Goal: Task Accomplishment & Management: Use online tool/utility

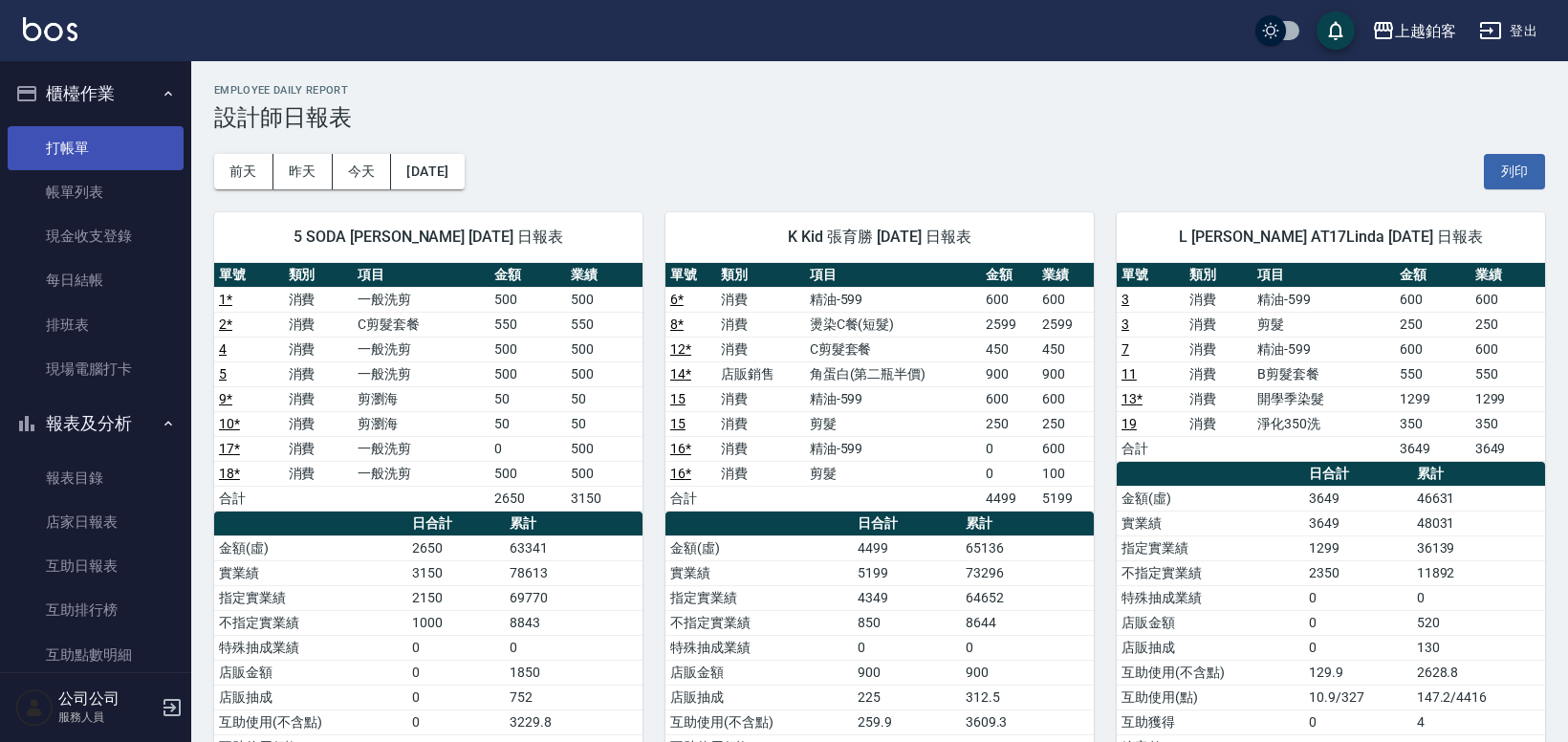
click at [79, 138] on link "打帳單" at bounding box center [96, 149] width 176 height 44
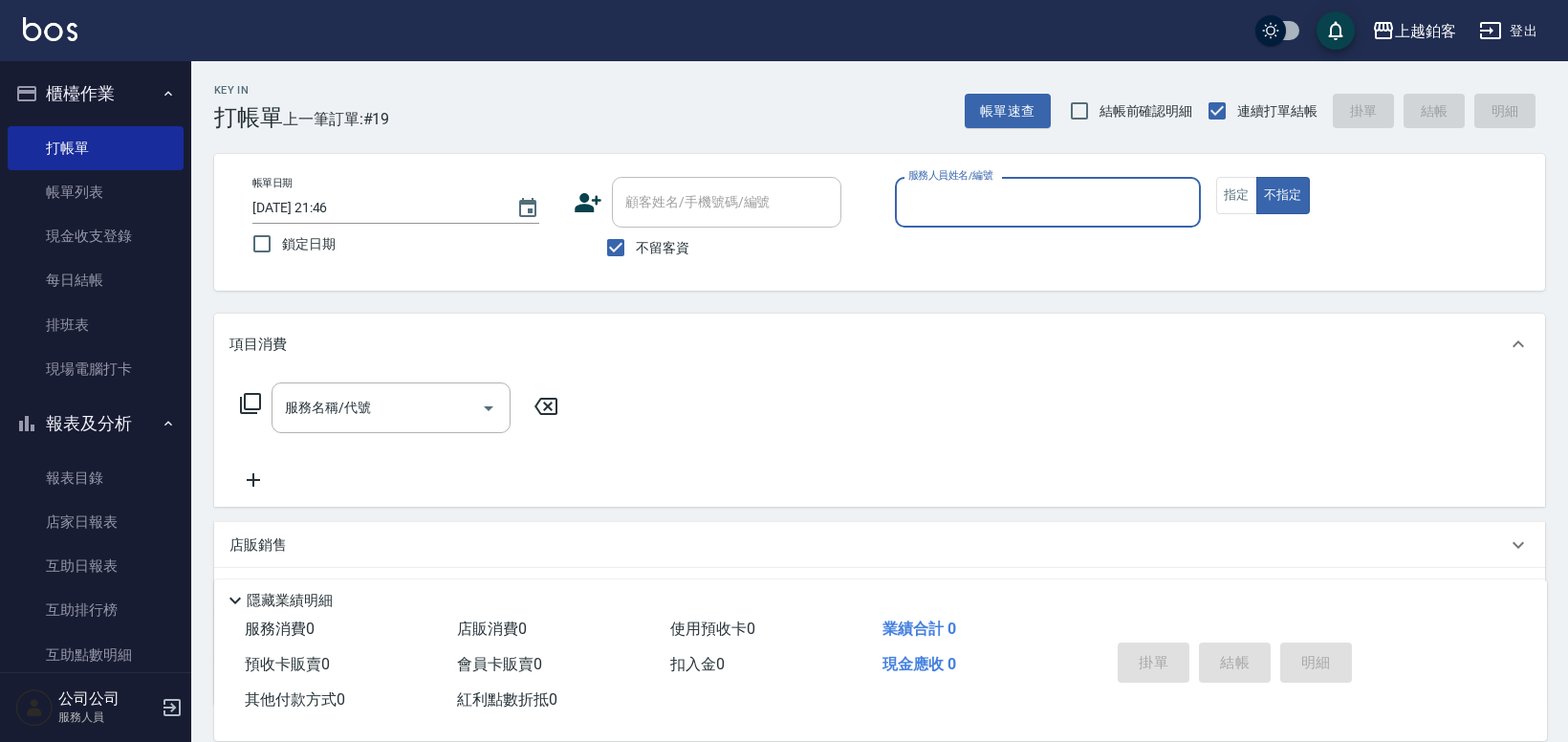
type input "ㄓ"
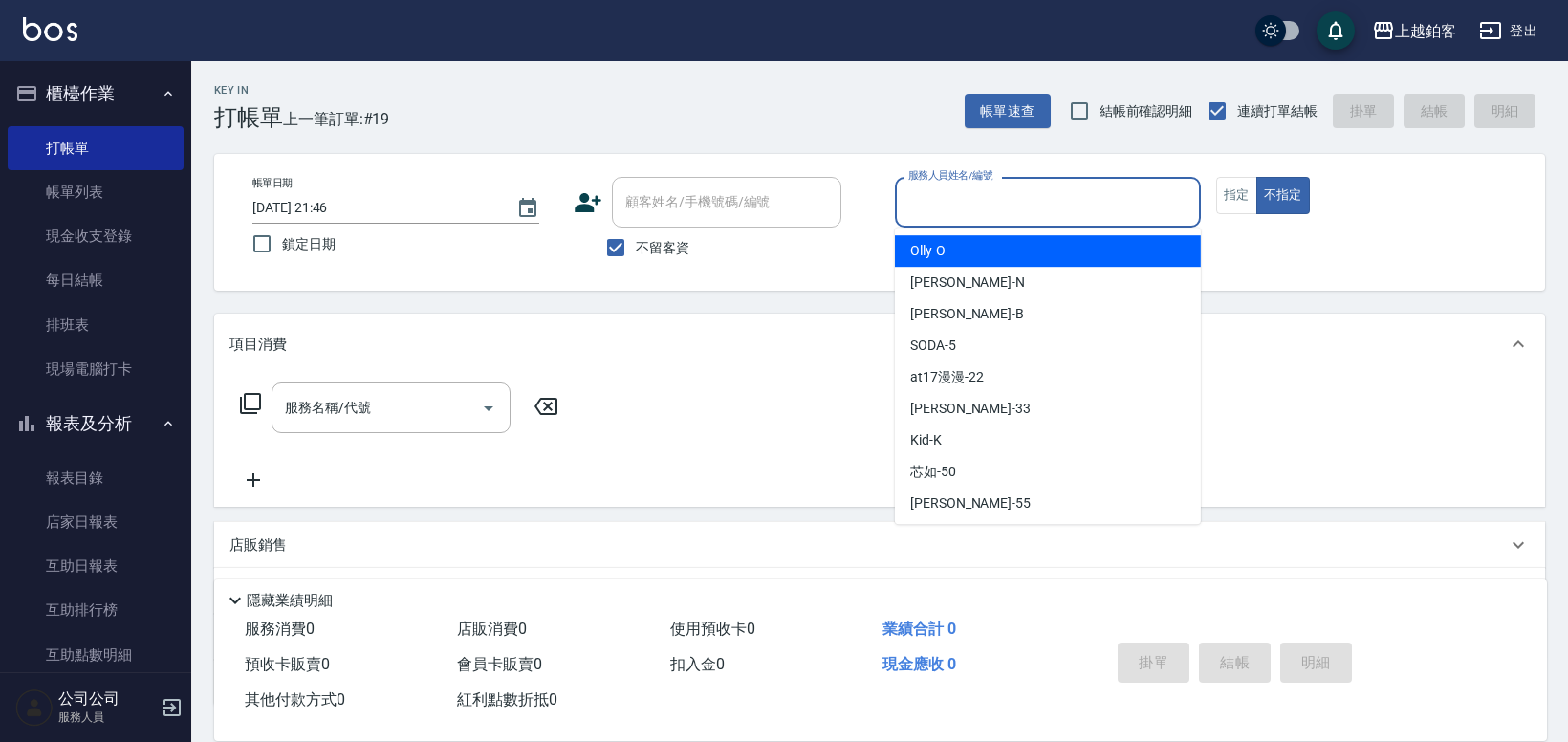
type input "k"
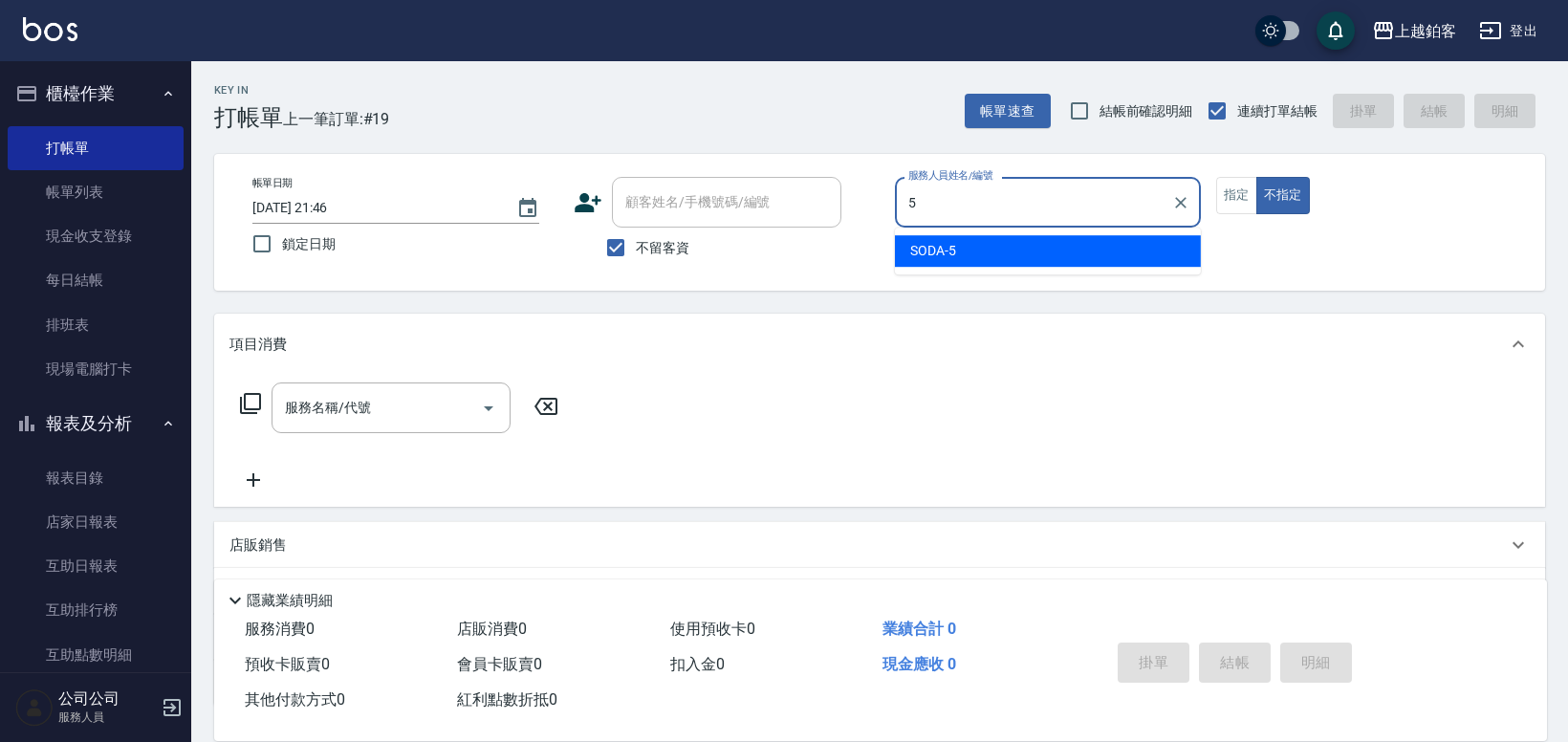
type input "SODA-5"
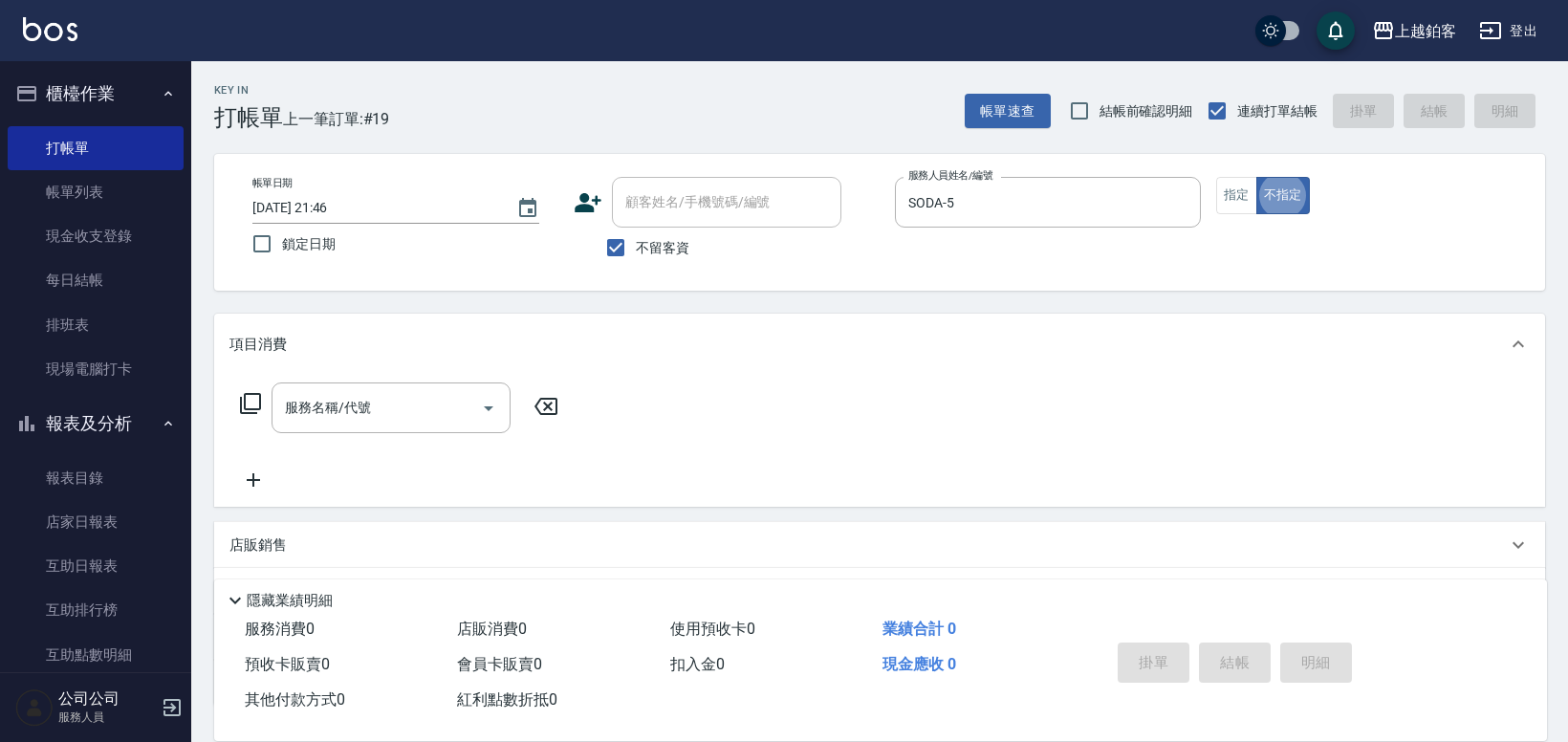
type button "false"
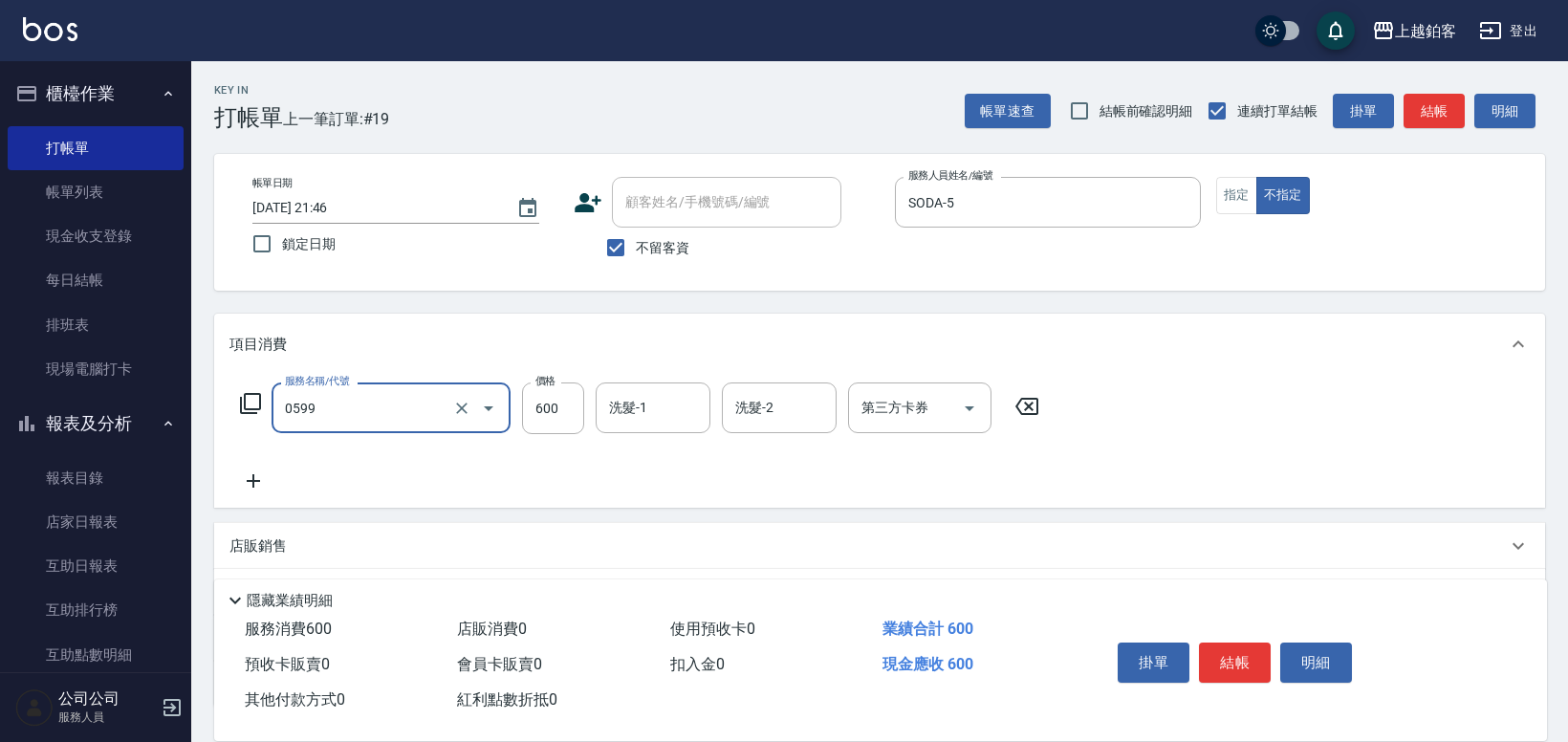
type input "精油-599(0599)"
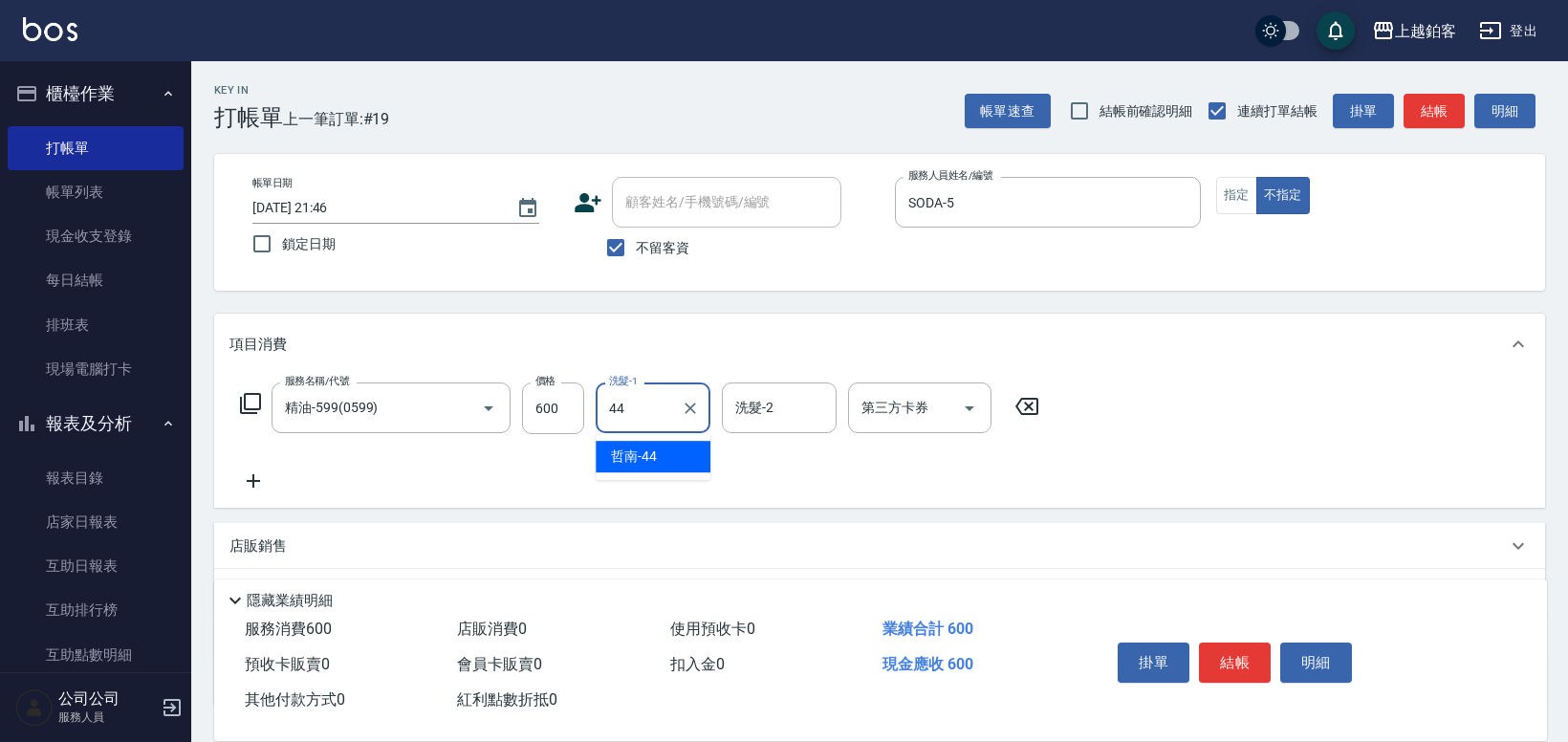
type input "哲南-44"
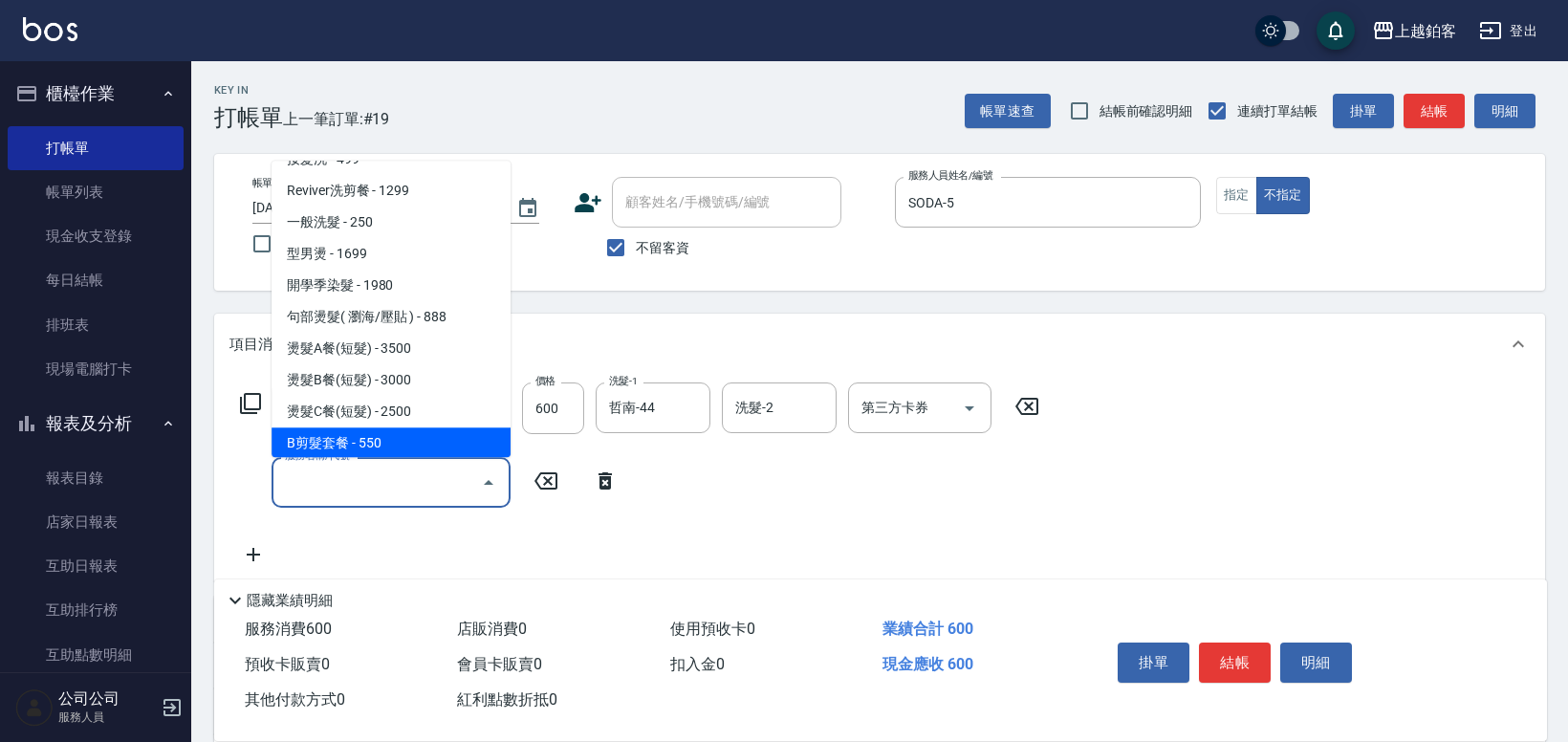
scroll to position [656, 0]
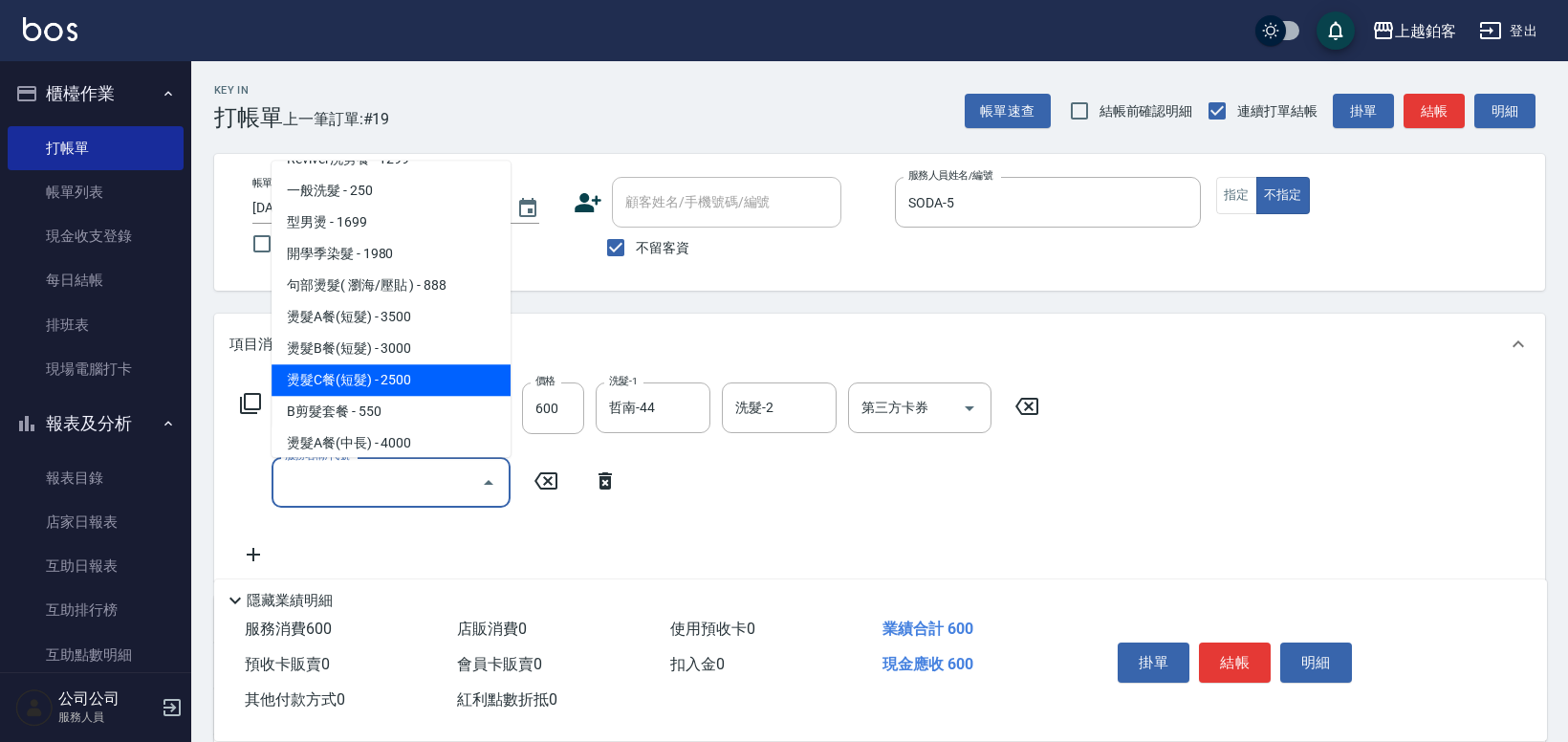
type input "燙髮C餐(短髮)(2203)"
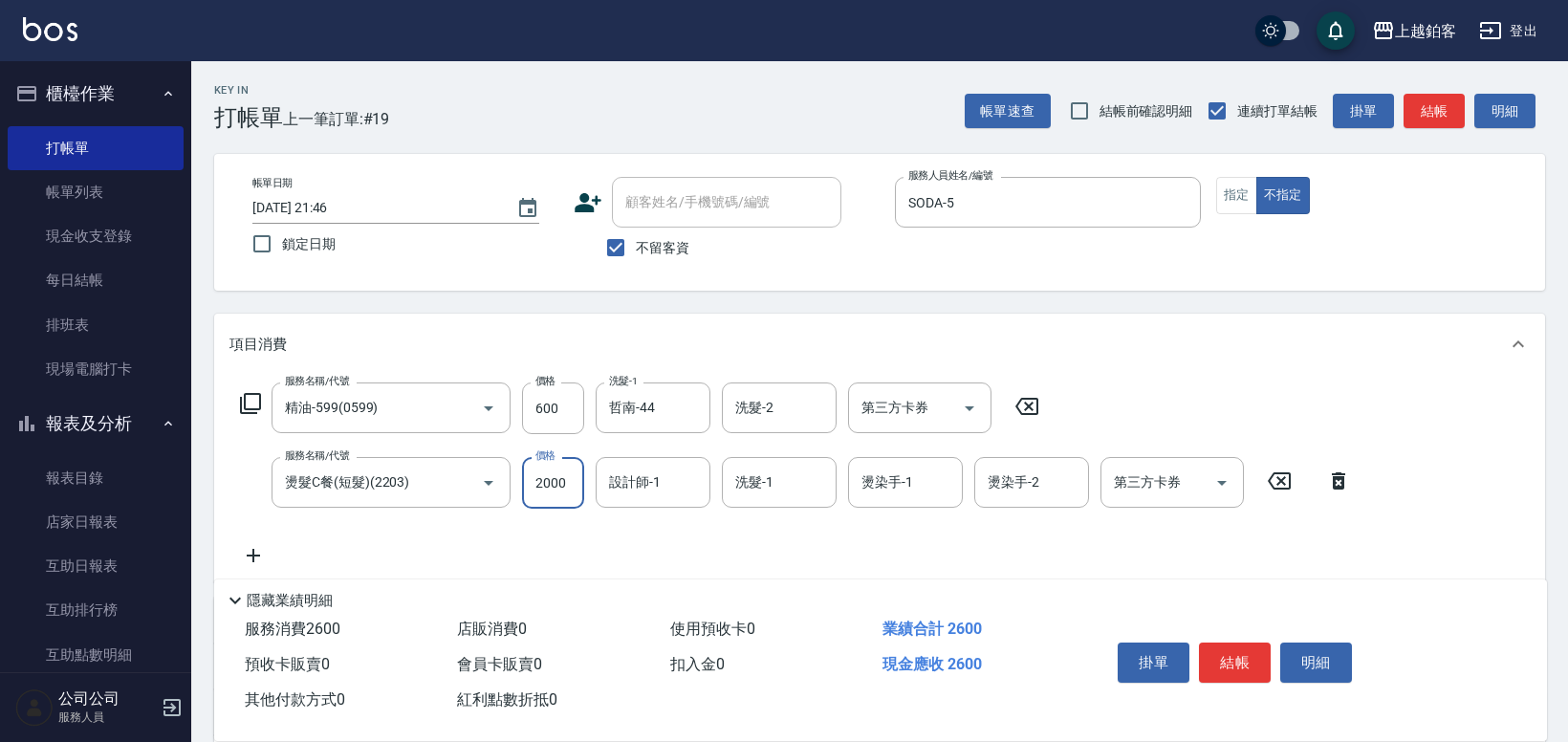
type input "2000"
type input "哲南-44"
click at [671, 472] on input "哲南-44" at bounding box center [638, 482] width 69 height 34
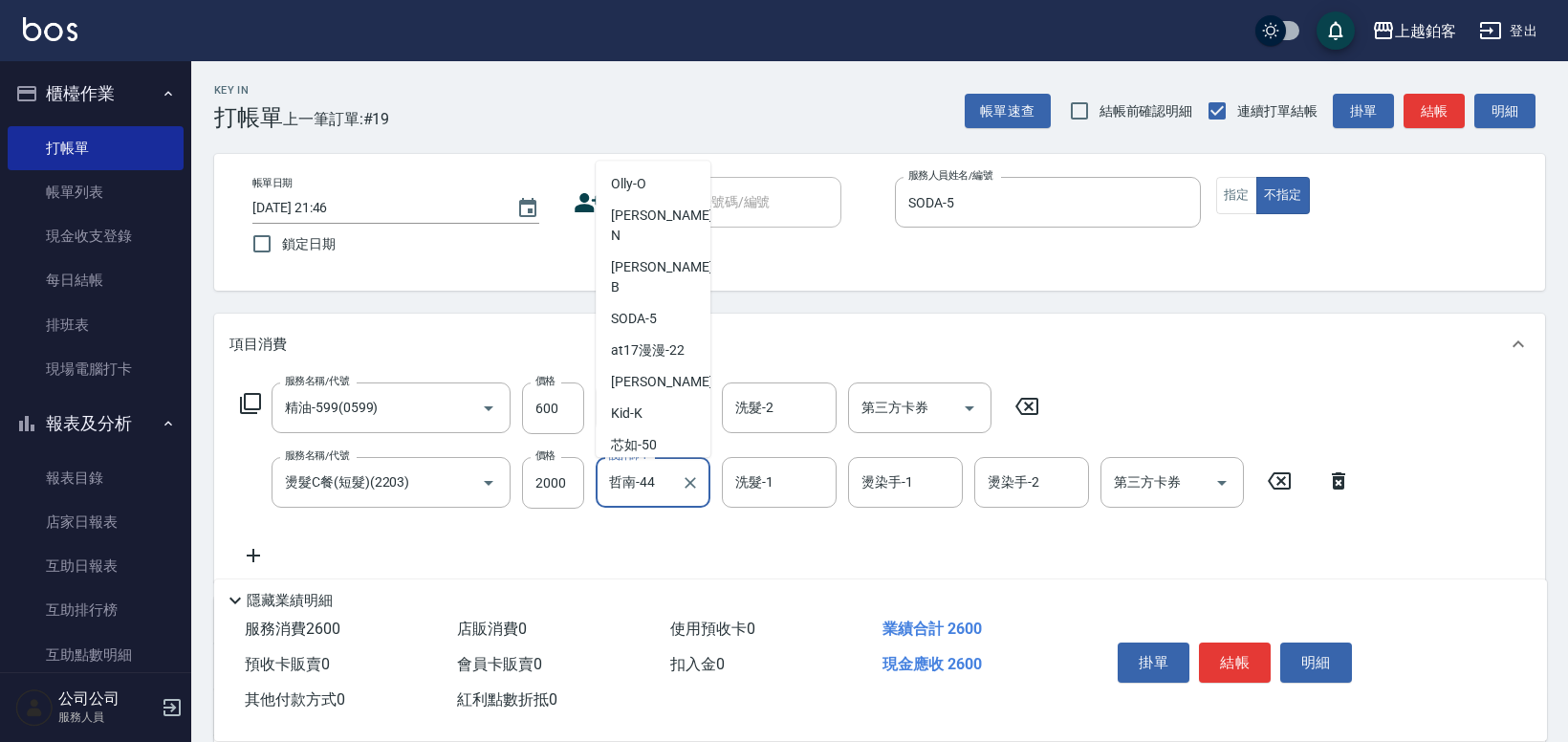
scroll to position [277, 0]
click at [679, 488] on button "Clear" at bounding box center [690, 483] width 27 height 27
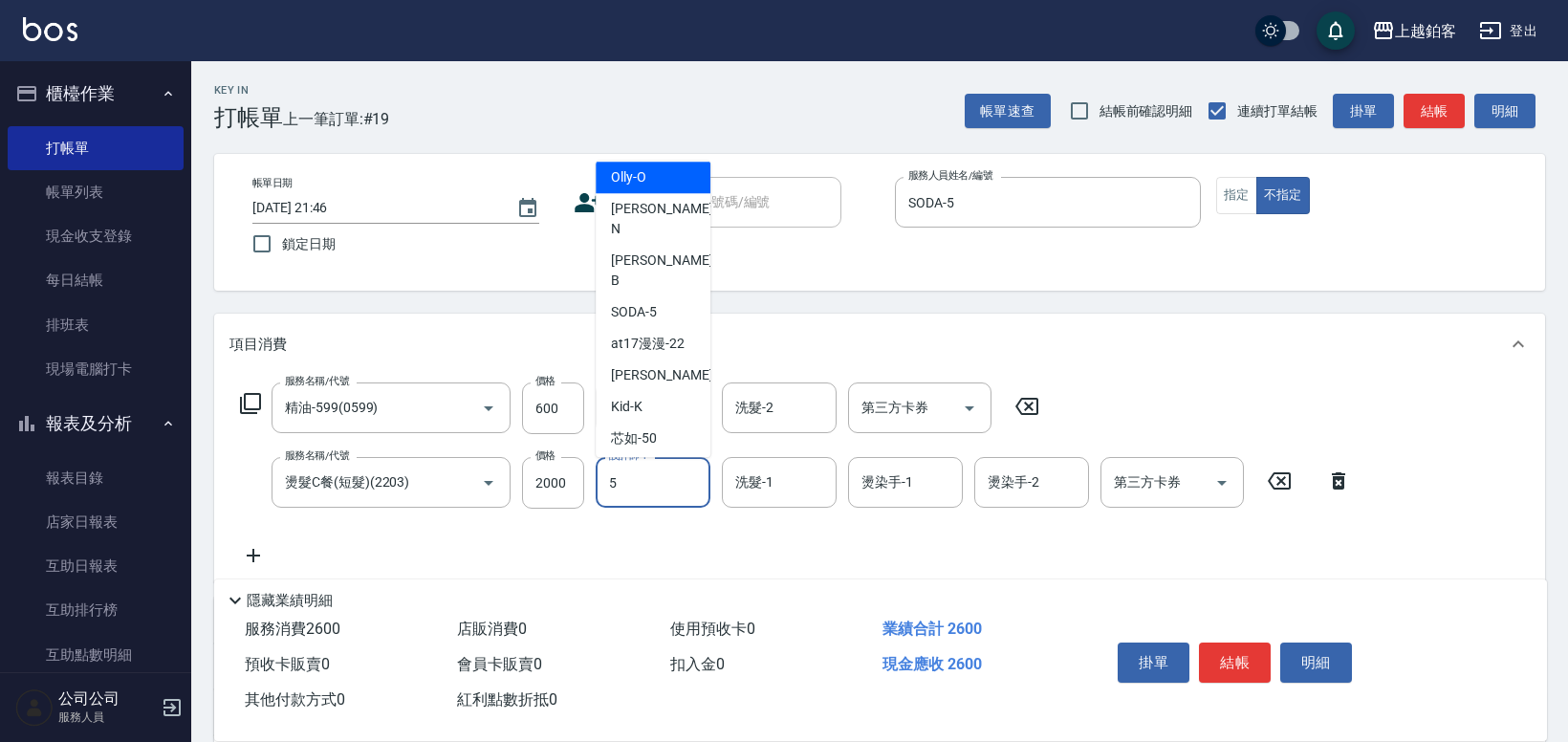
scroll to position [0, 0]
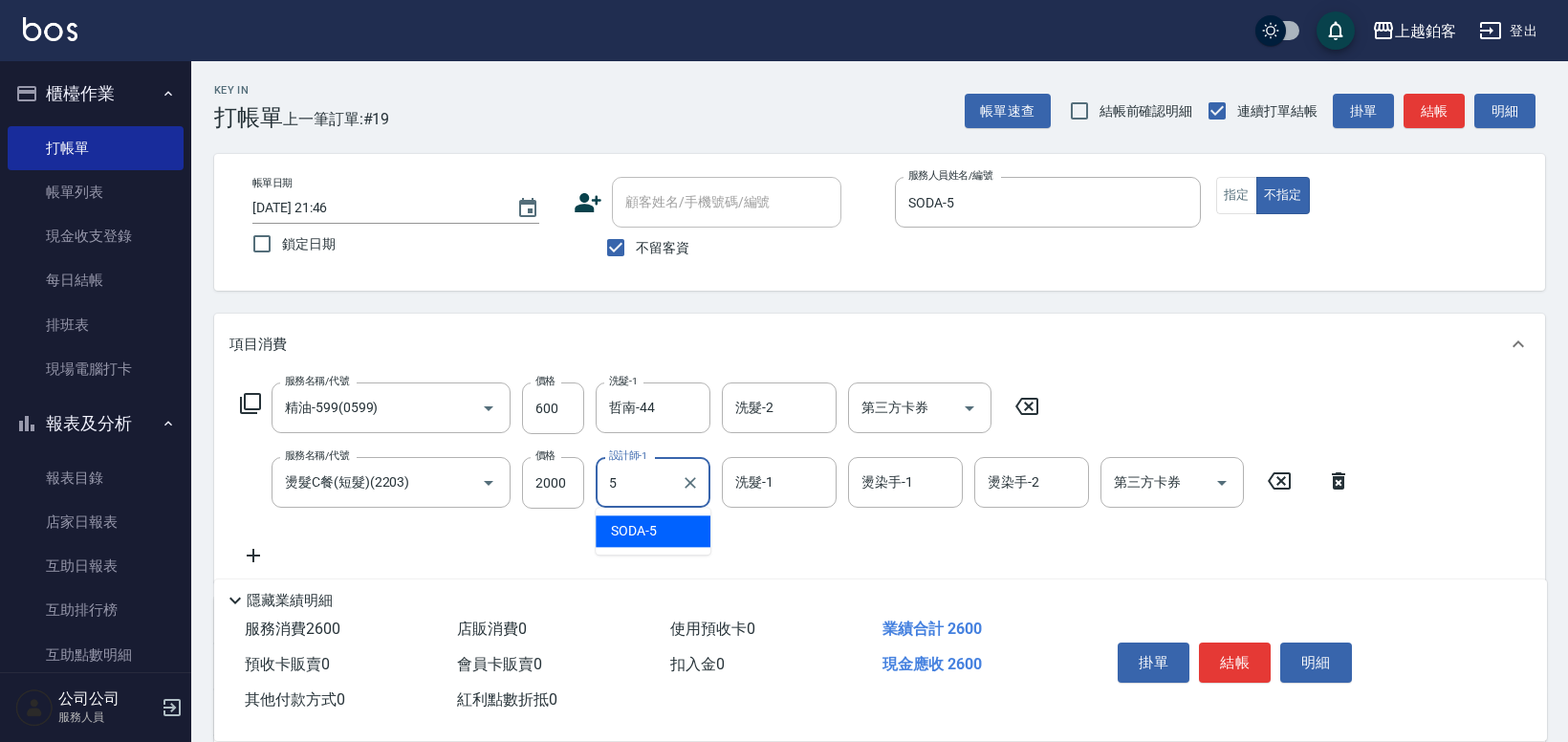
type input "SODA-5"
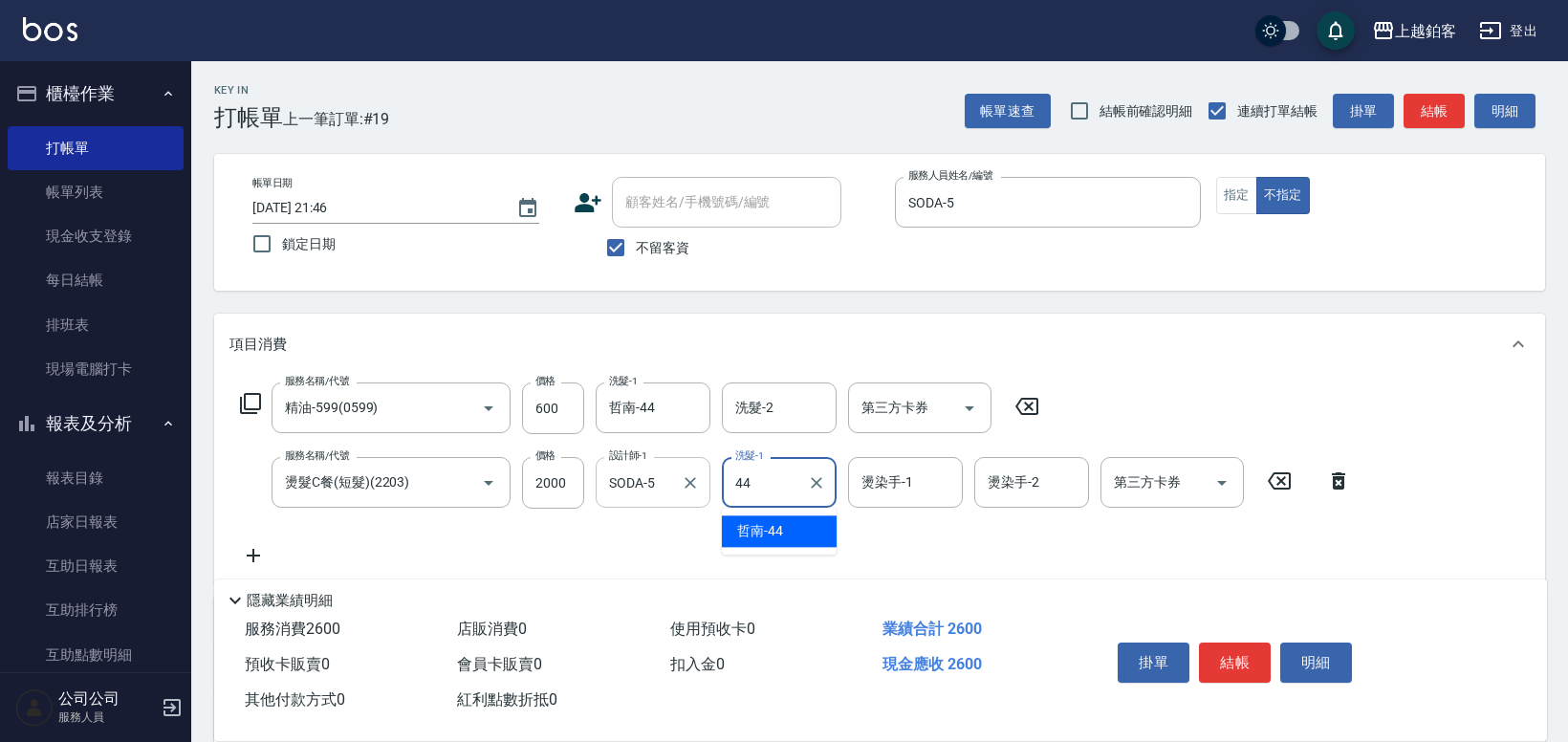
type input "哲南-44"
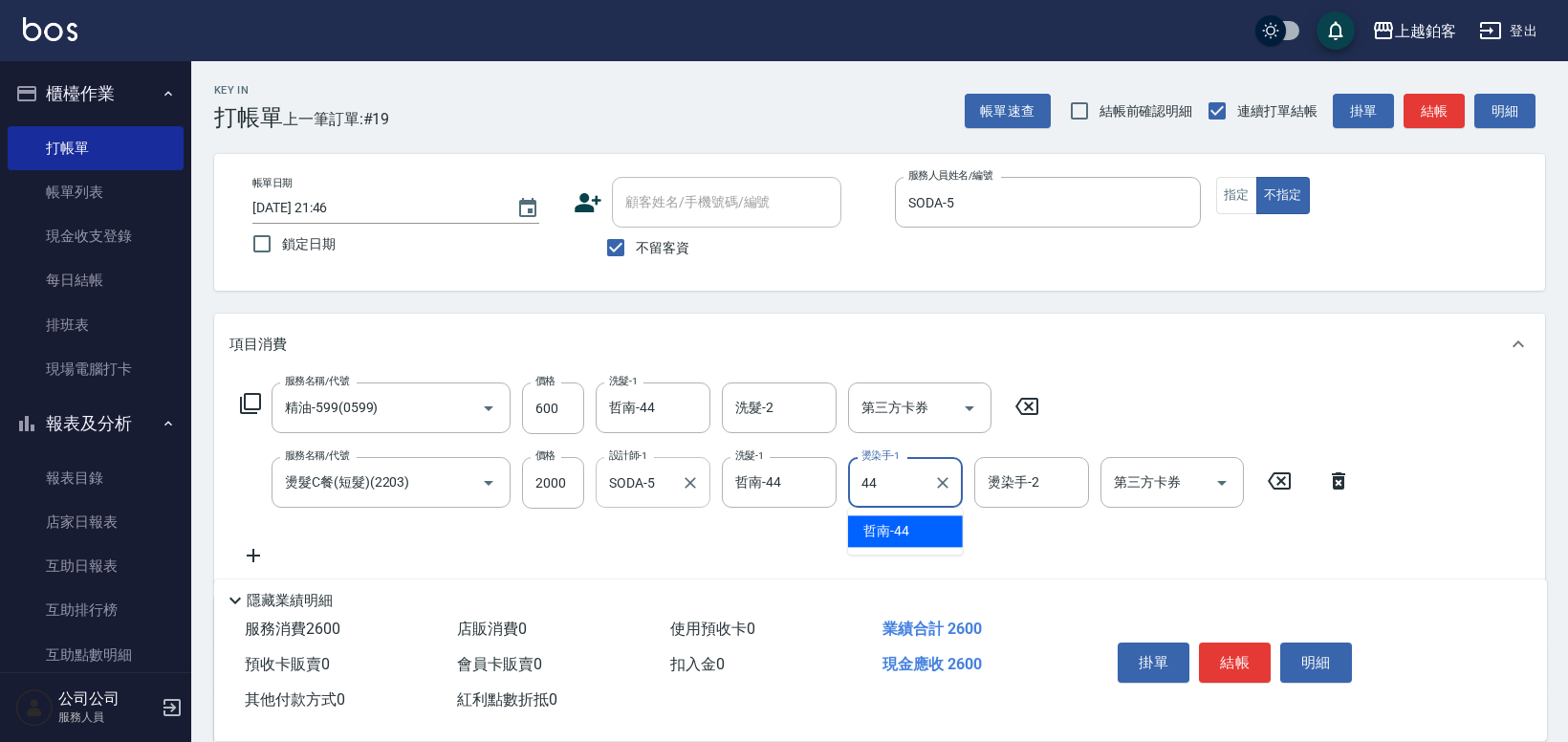
type input "哲南-44"
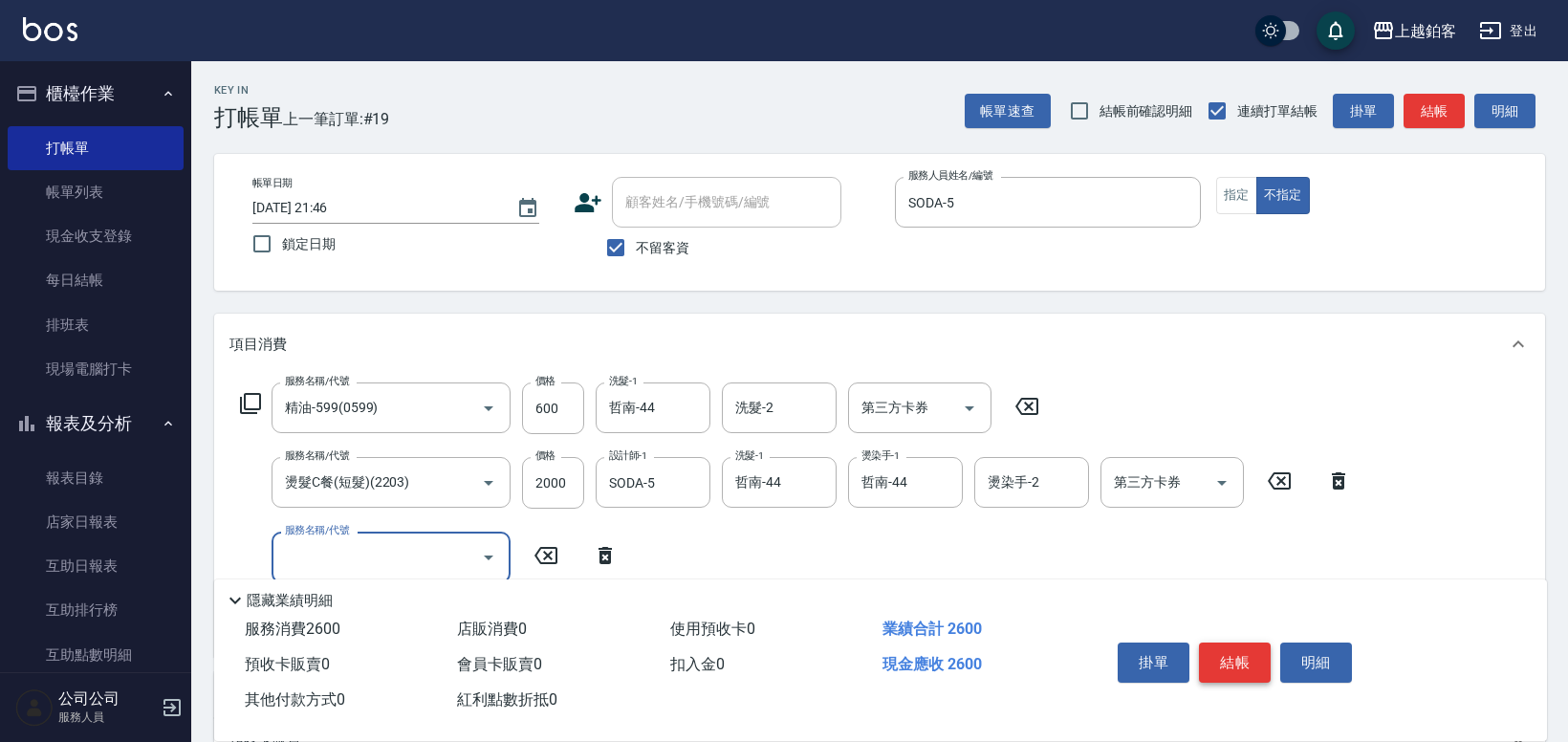
click at [1245, 669] on button "結帳" at bounding box center [1234, 662] width 72 height 40
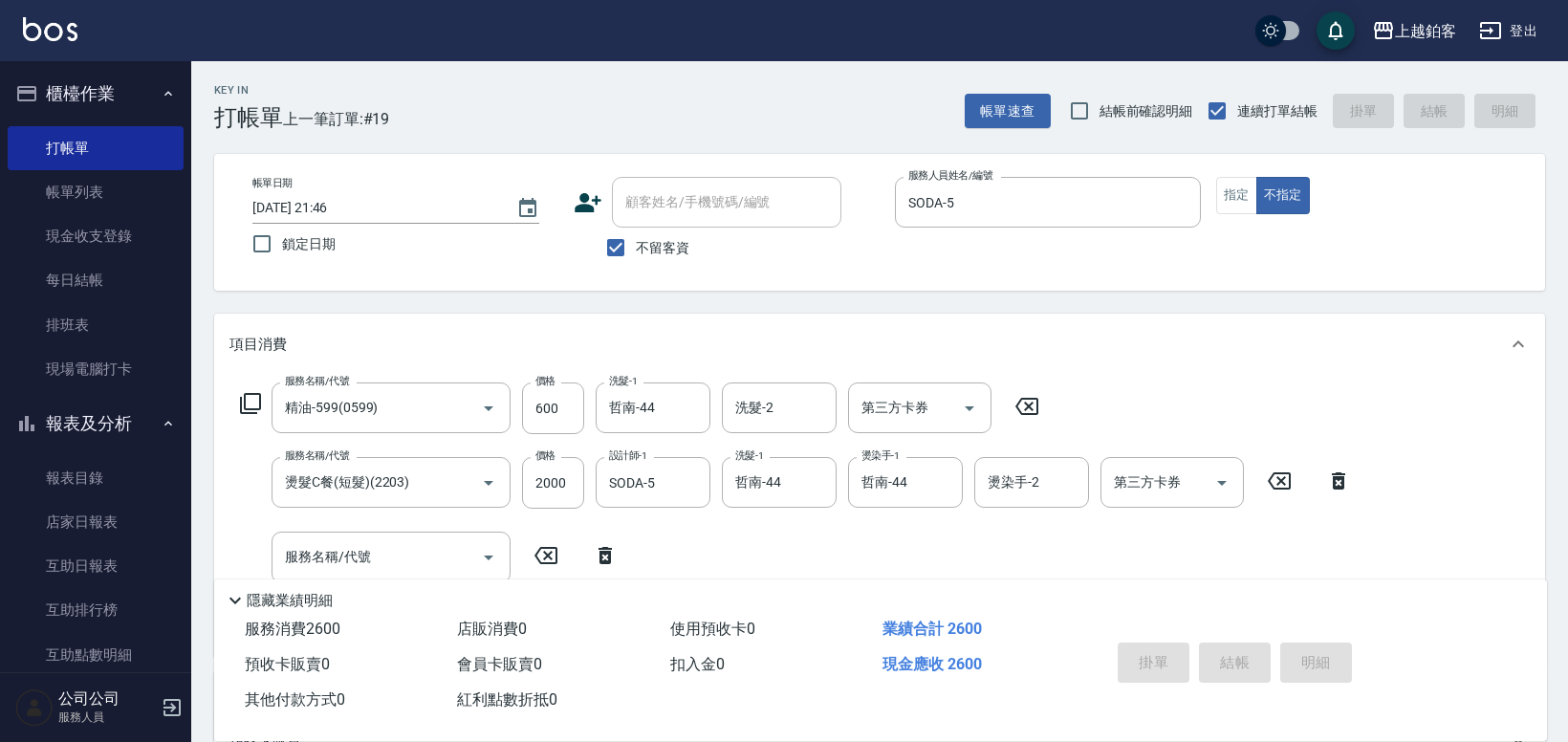
type input "[DATE] 21:47"
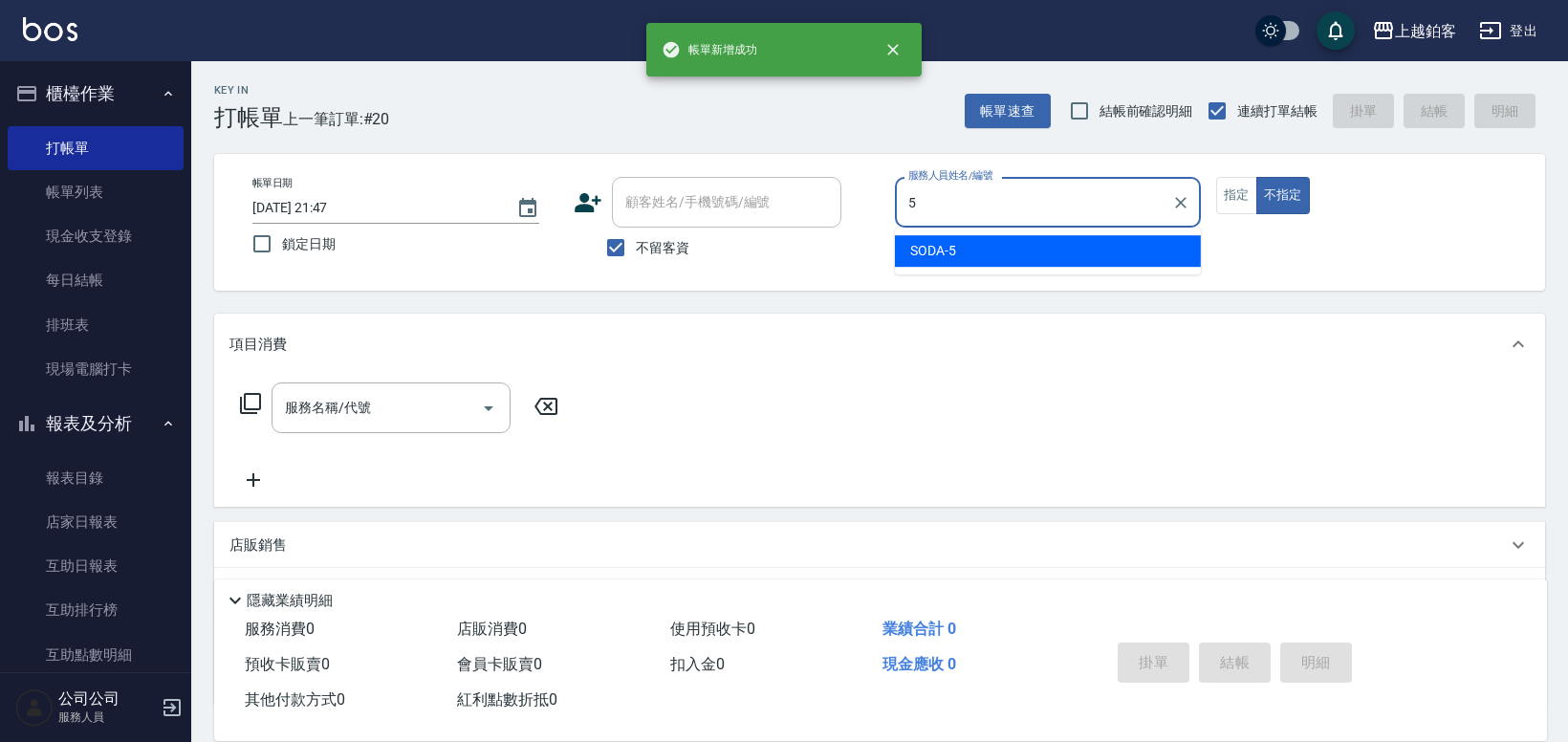
type input "SODA-5"
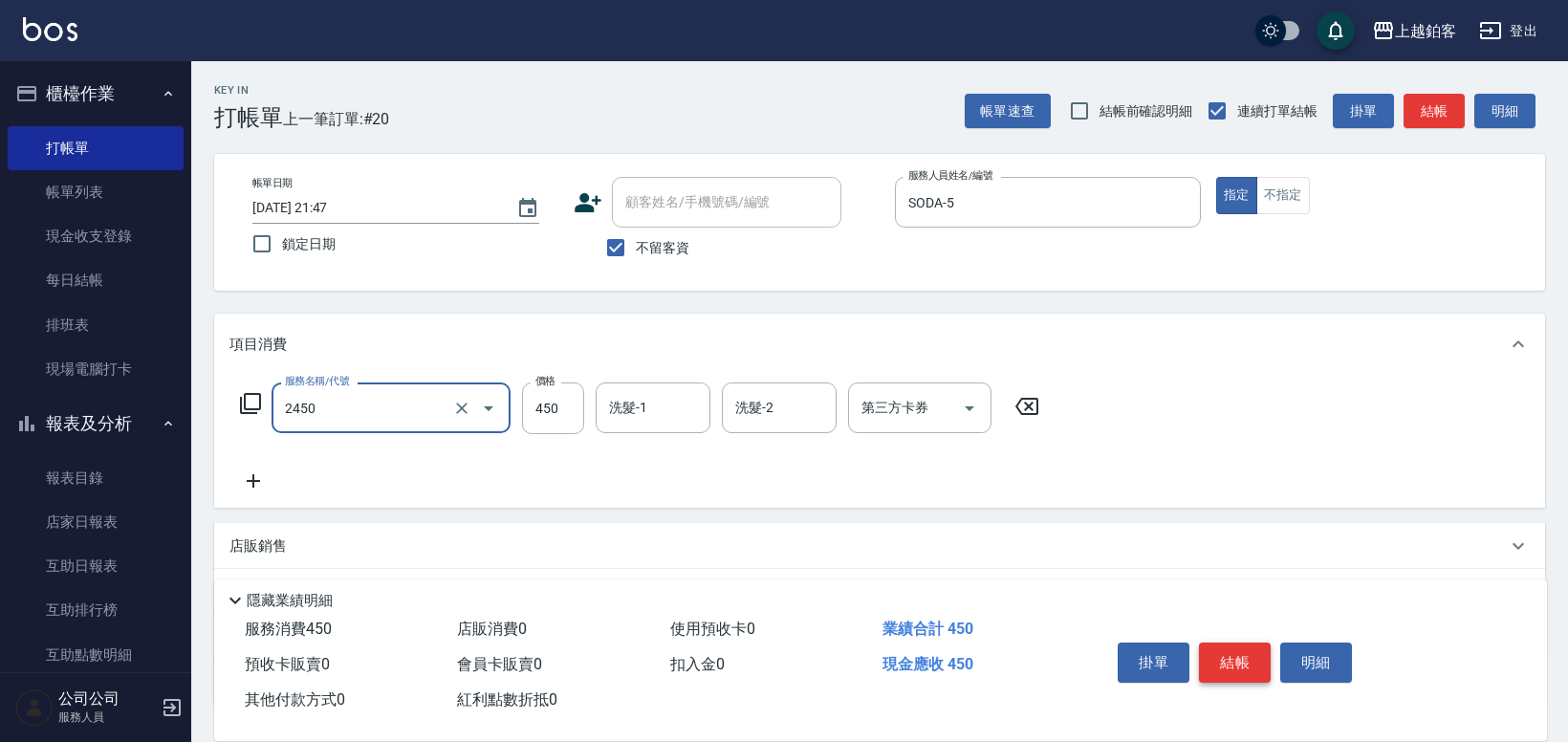
type input "C剪髮套餐(2450)"
type input "550"
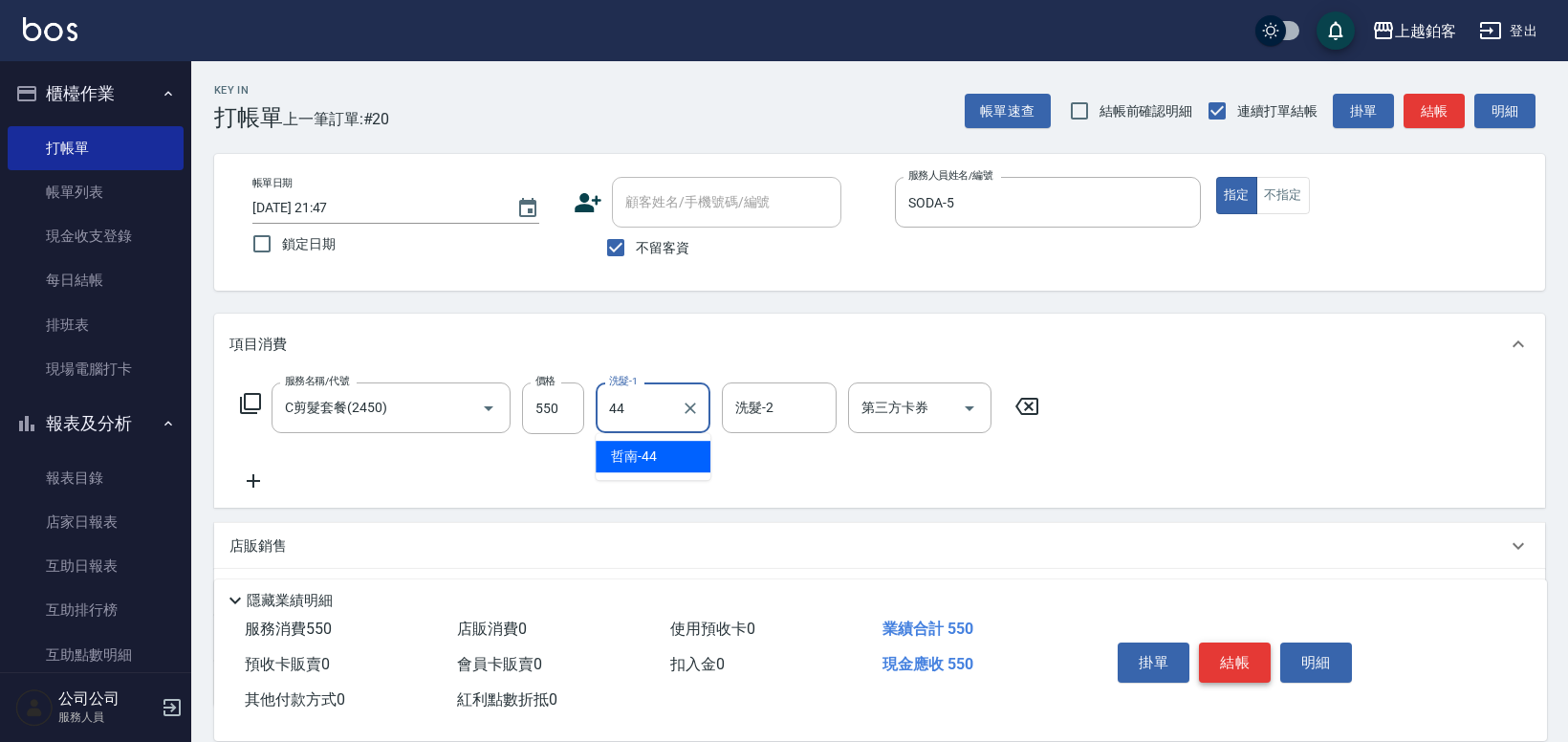
type input "哲南-44"
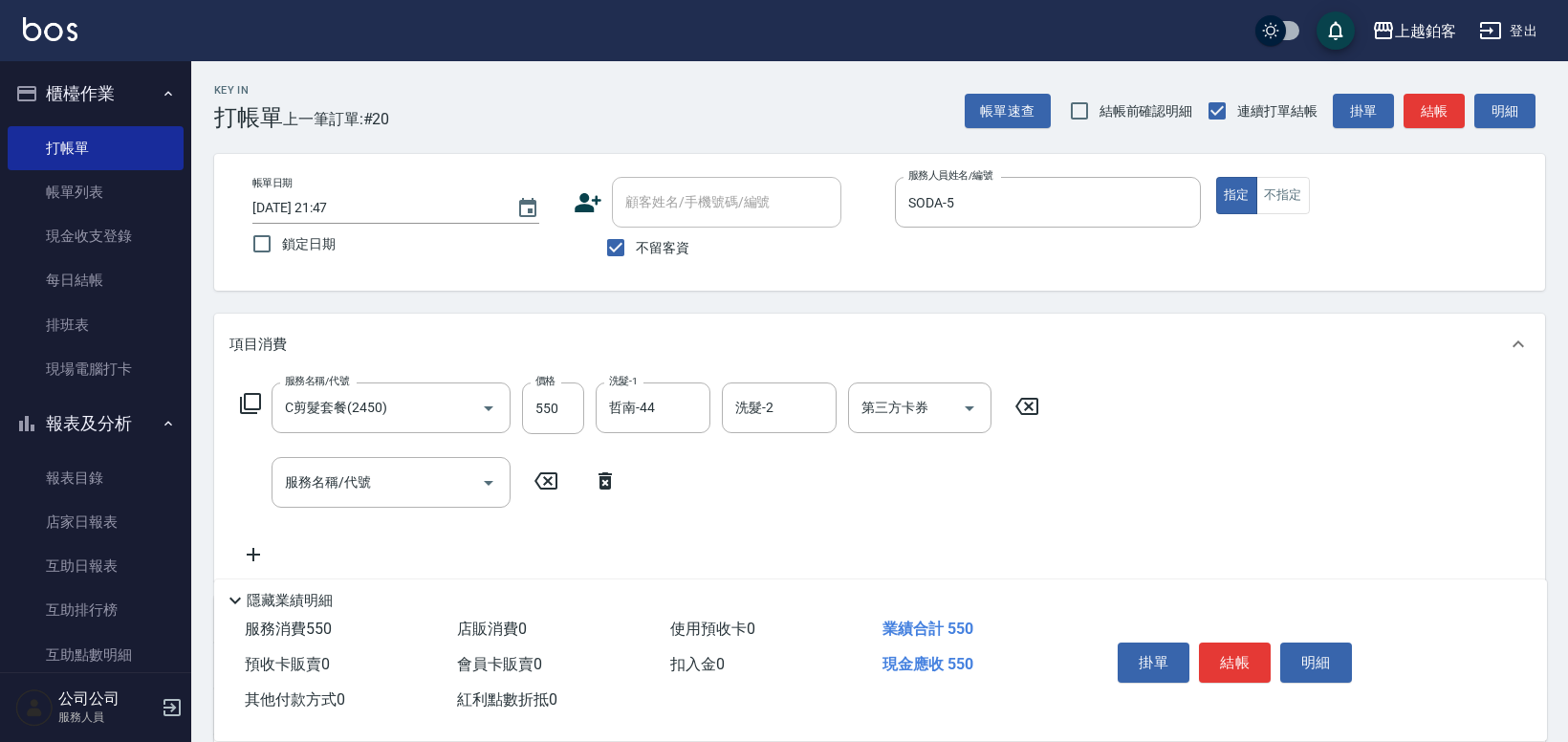
click at [1236, 679] on div "掛單 結帳 明細" at bounding box center [1234, 664] width 249 height 60
click at [1241, 671] on button "結帳" at bounding box center [1234, 662] width 72 height 40
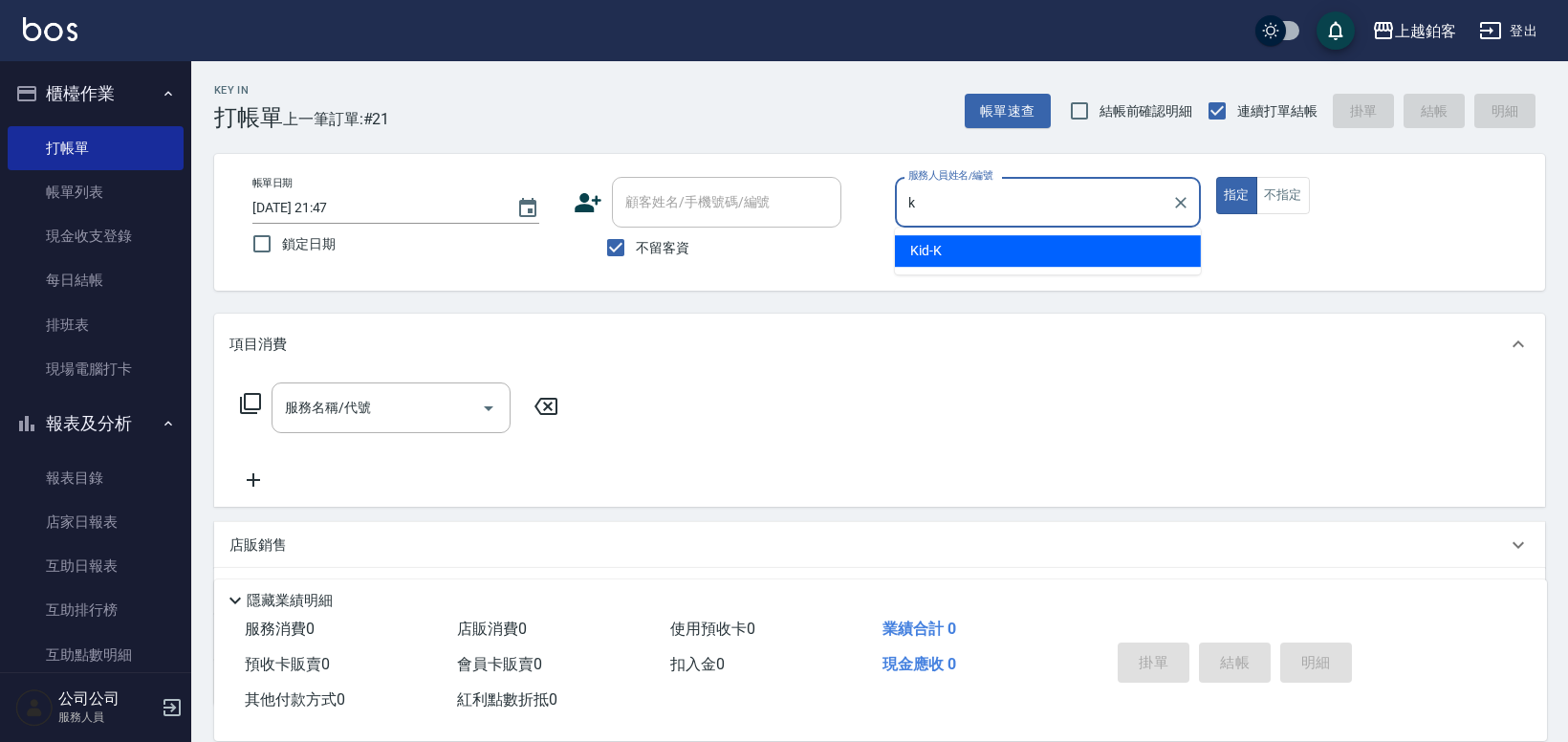
type input "Kid-K"
type button "true"
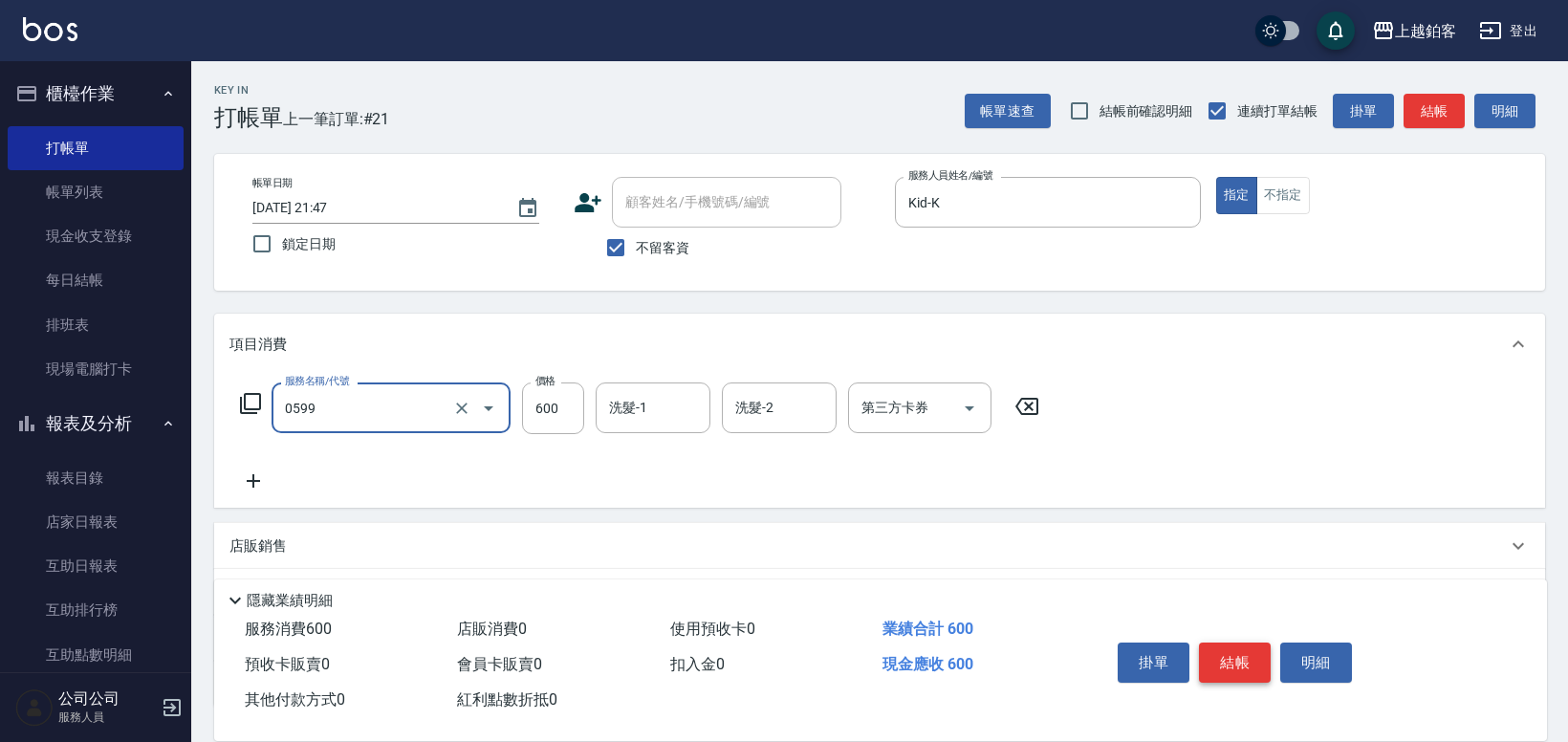
type input "精油-599(0599)"
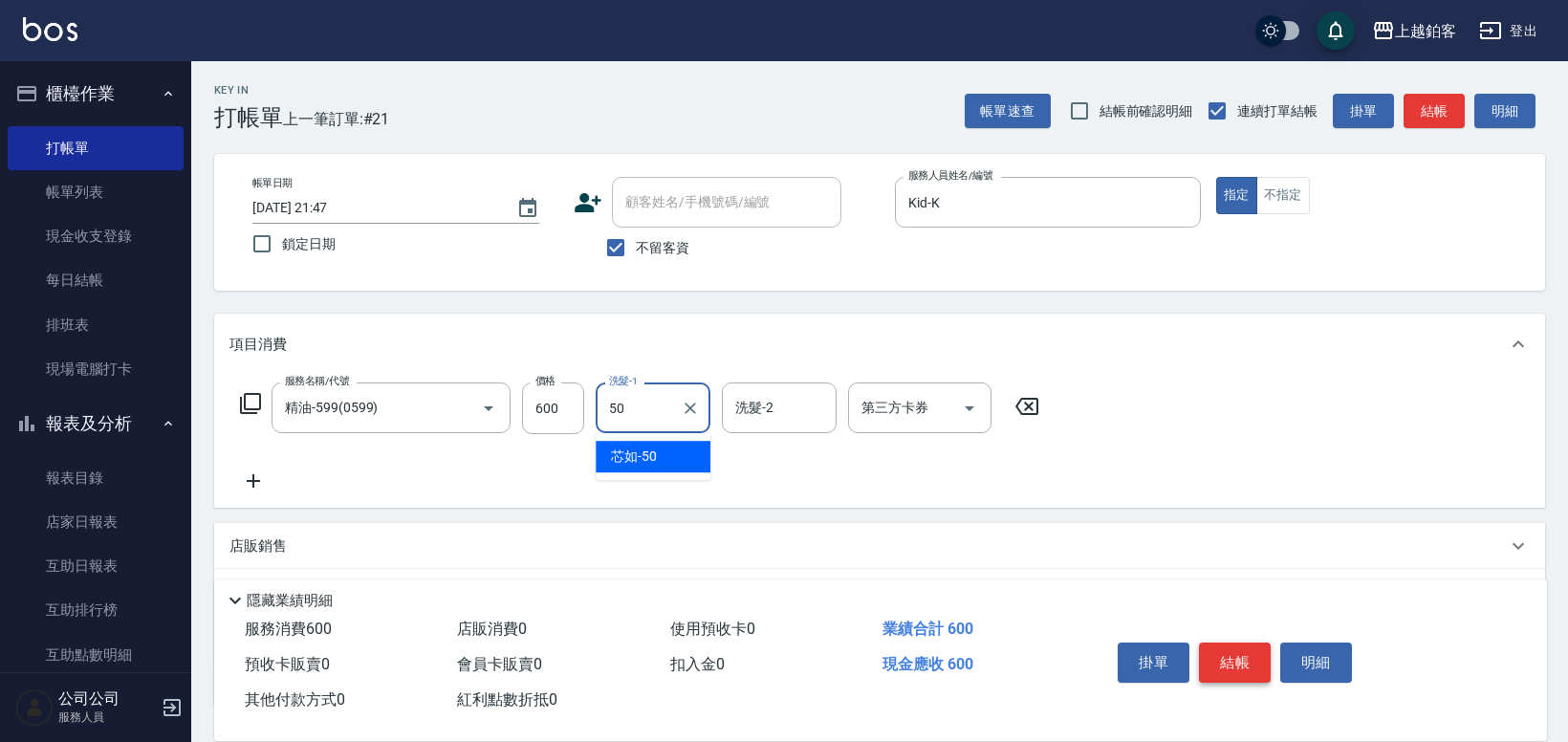
type input "芯如-50"
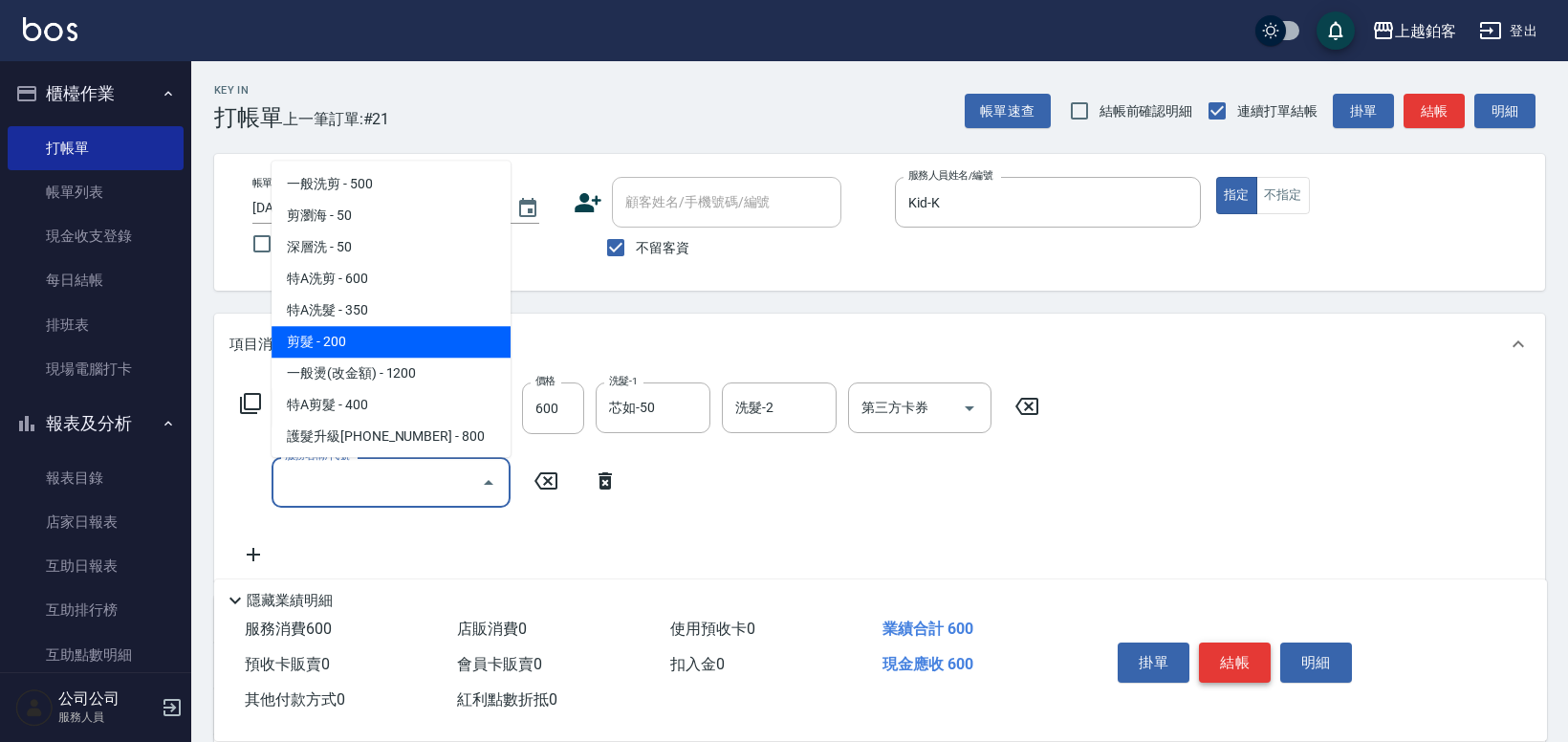
type input "剪髮(200)"
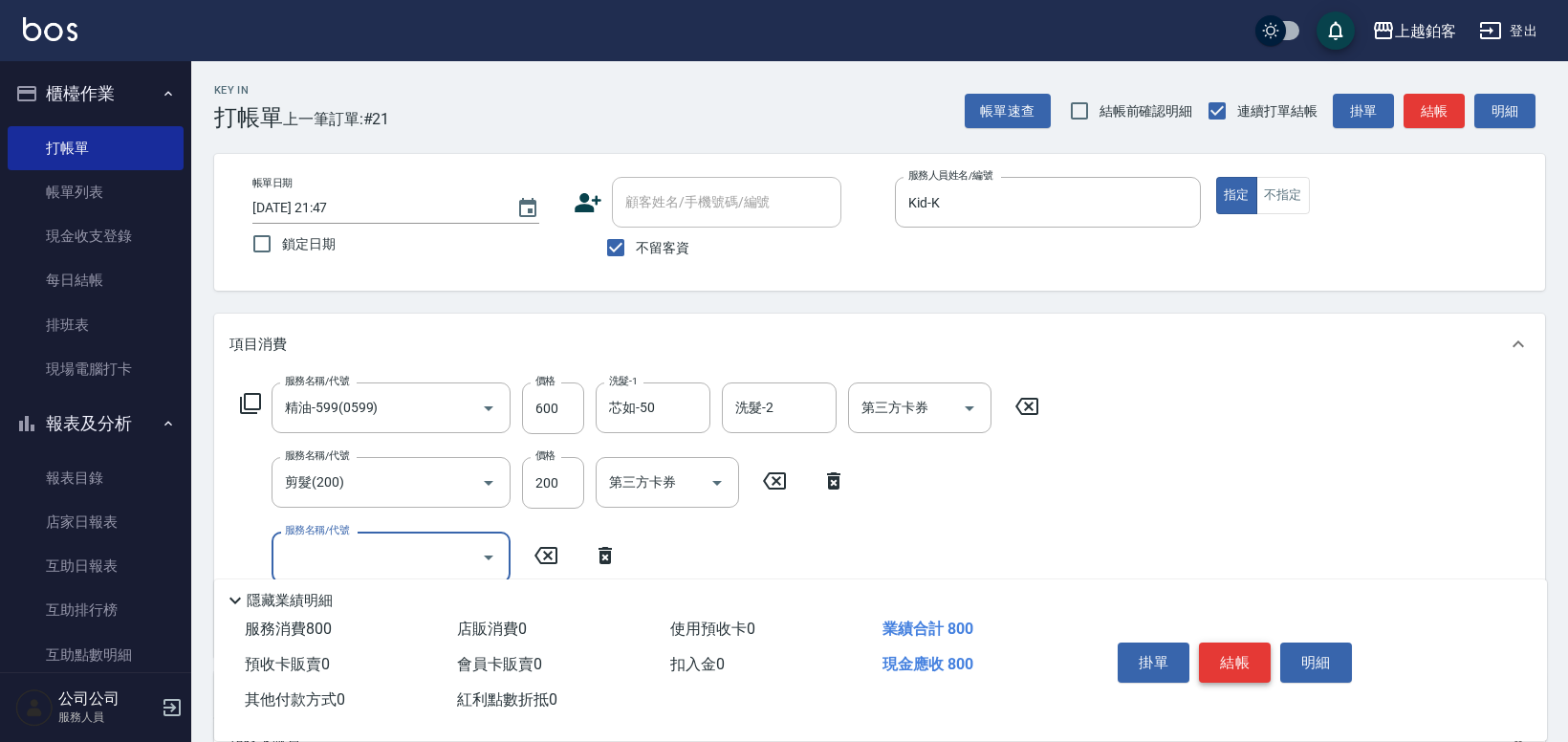
click at [1234, 644] on button "結帳" at bounding box center [1234, 662] width 72 height 40
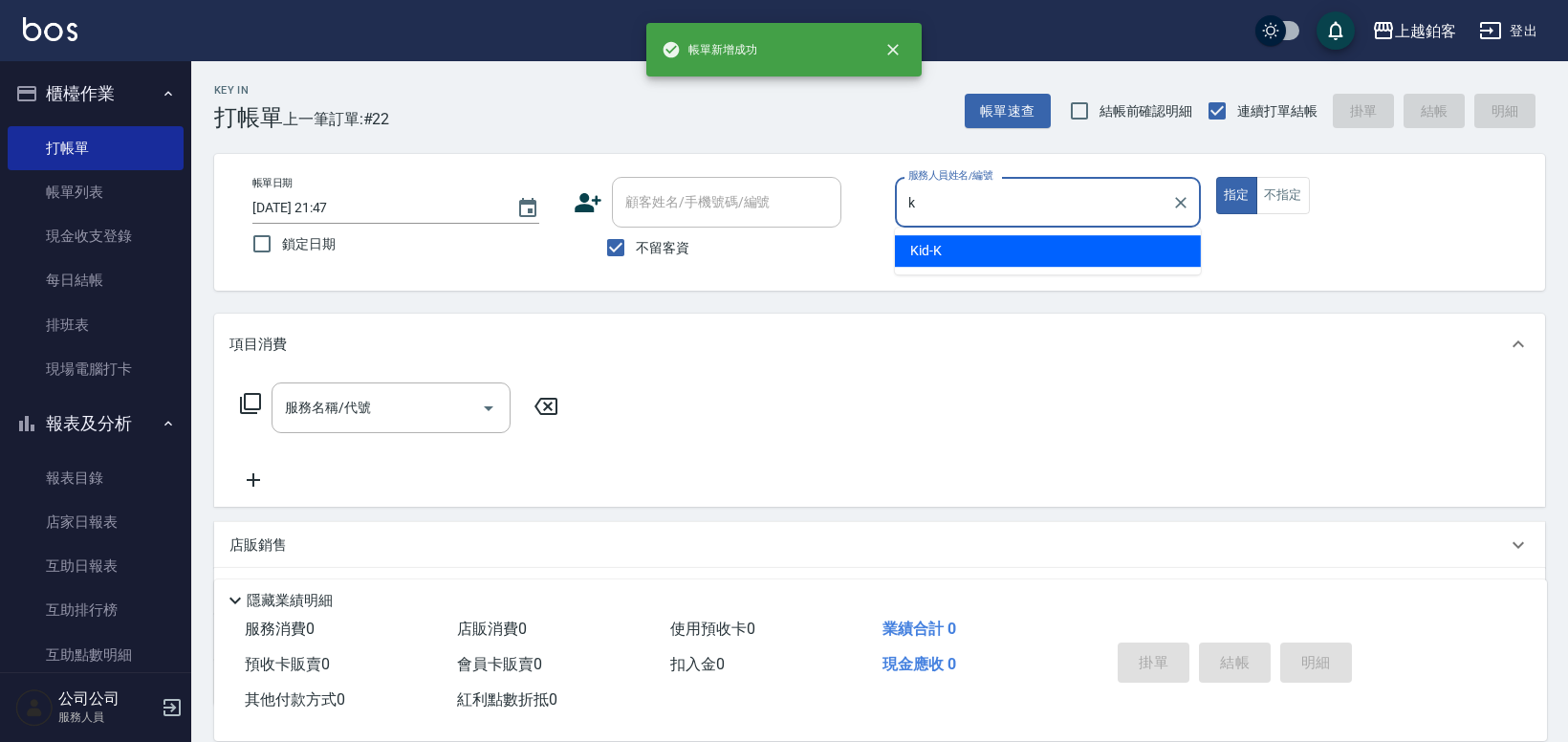
type input "Kid-K"
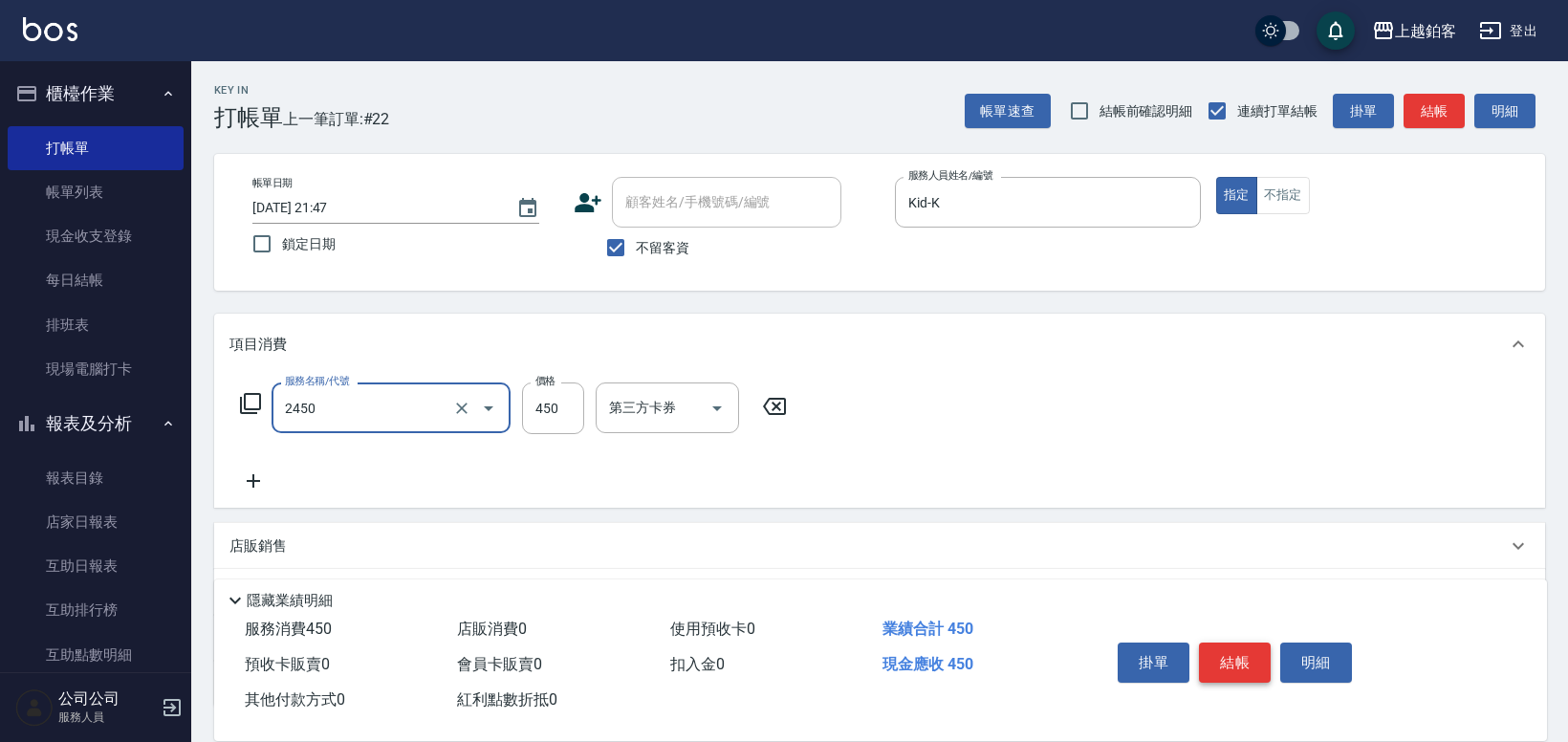
type input "C剪髮套餐(2450)"
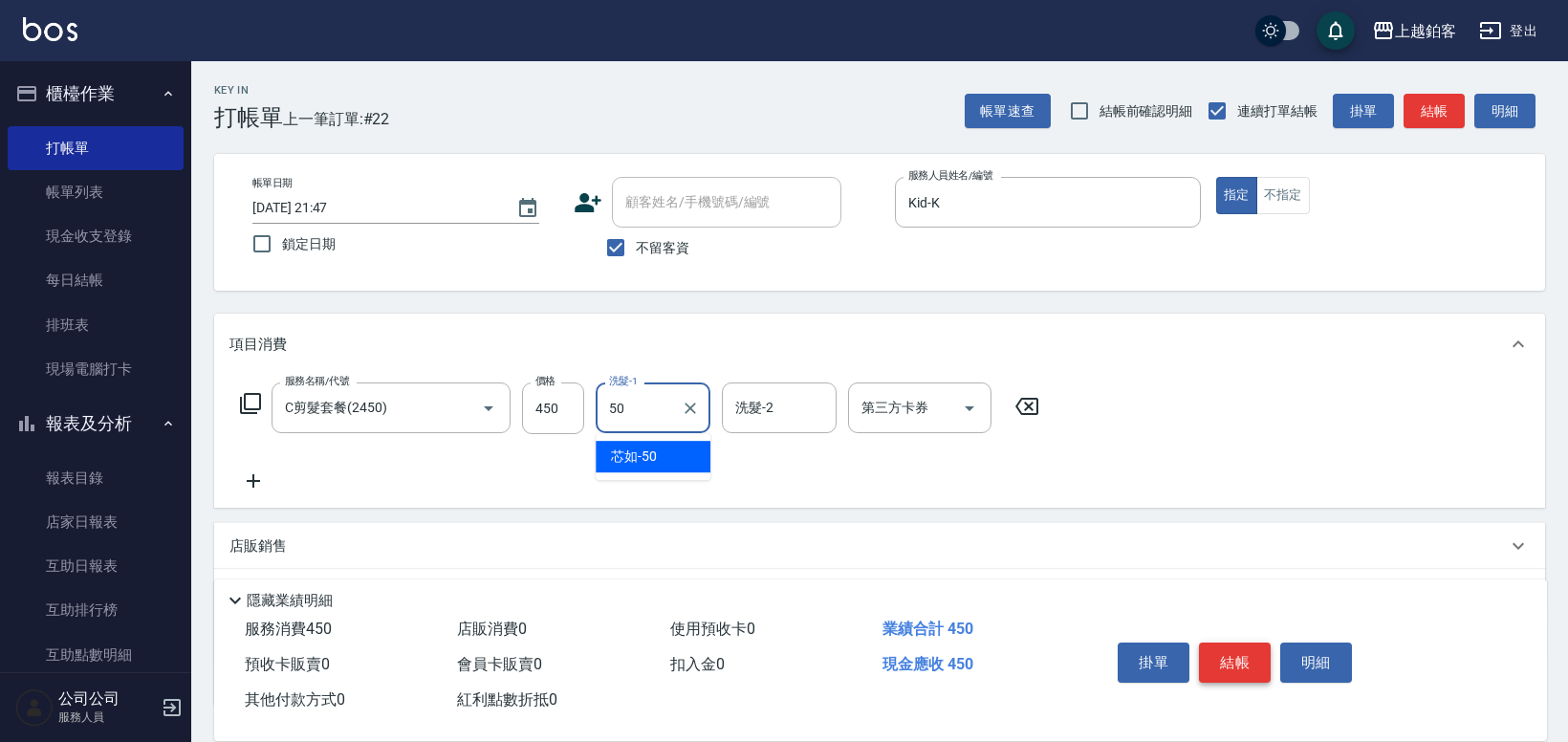
type input "芯如-50"
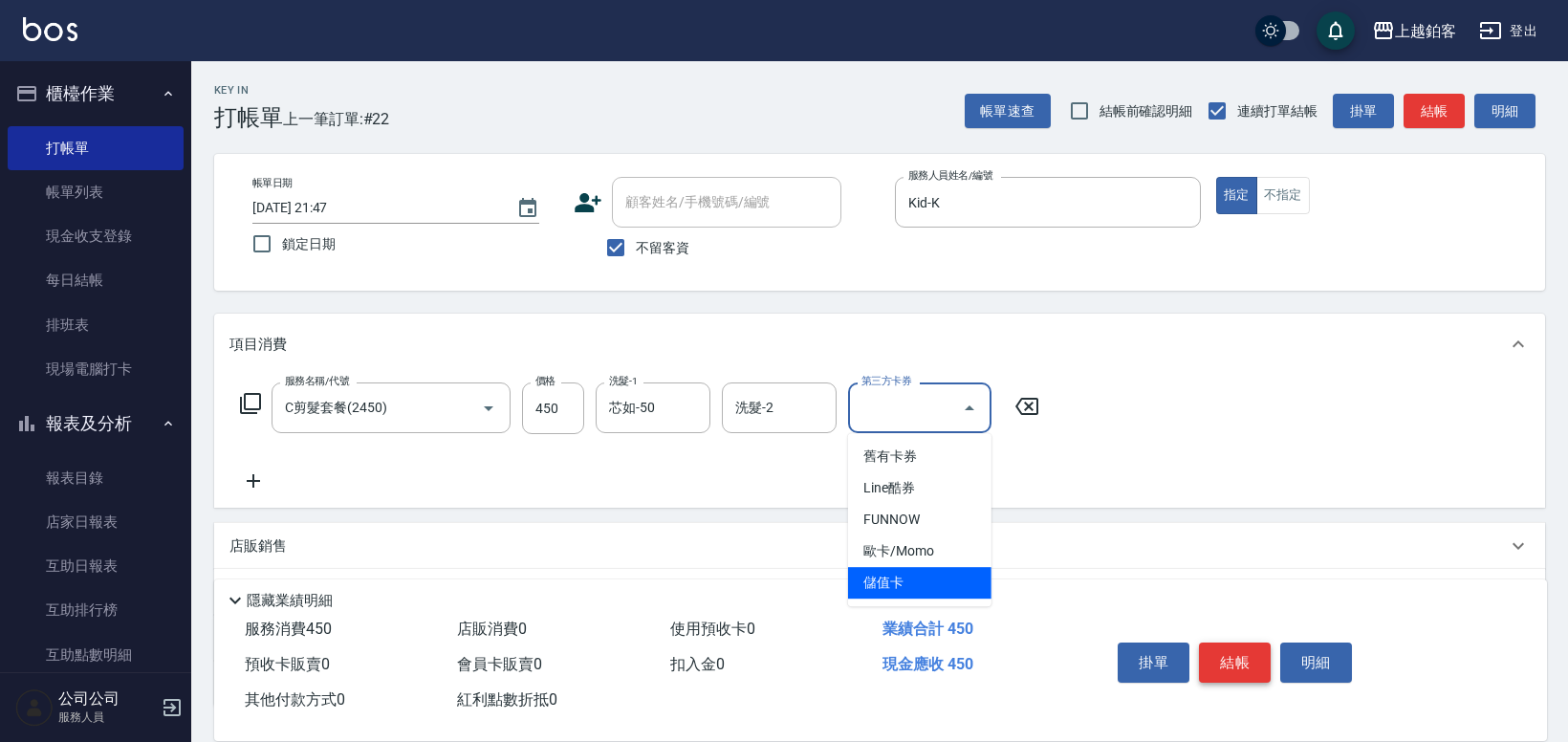
type input "儲值卡"
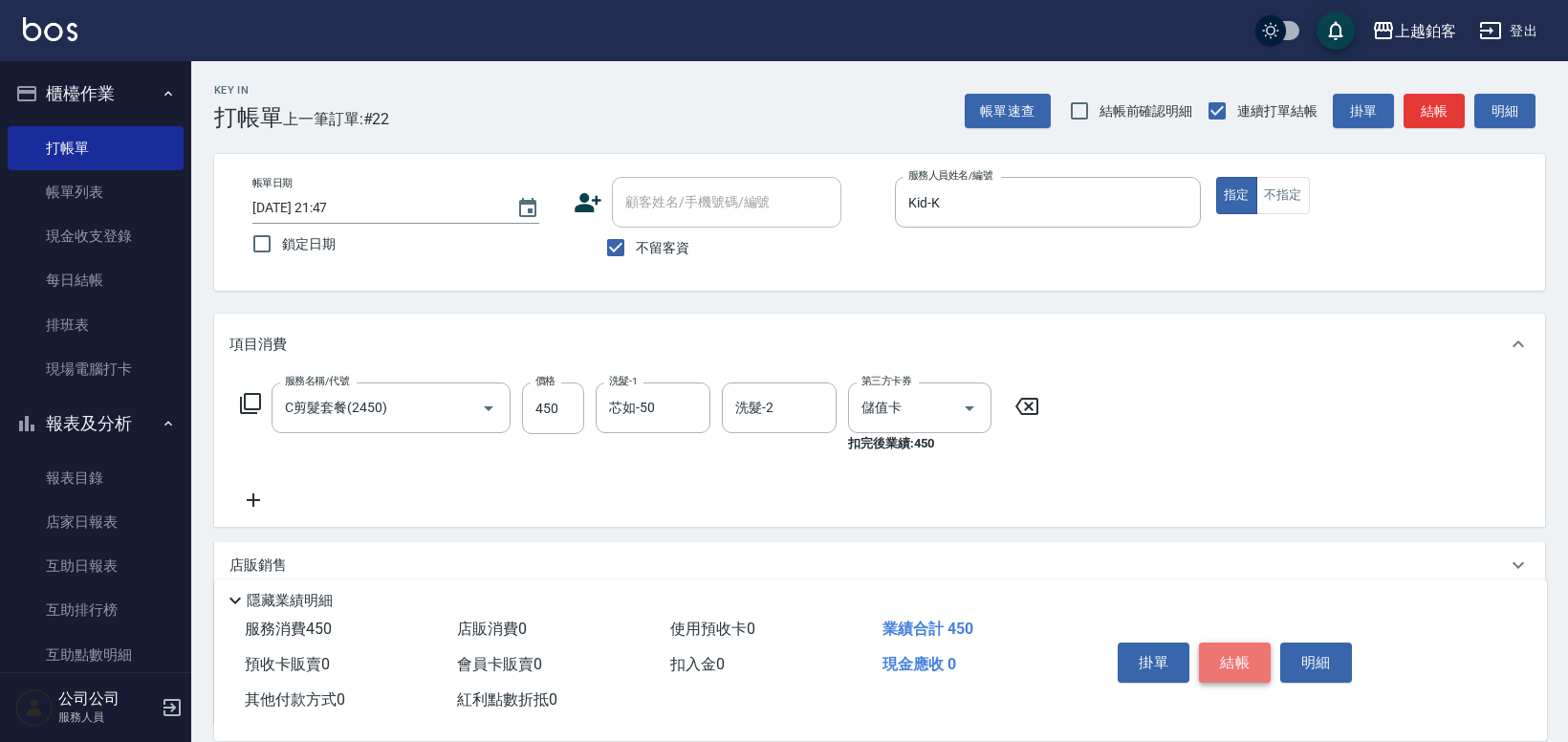
click at [1218, 663] on button "結帳" at bounding box center [1234, 662] width 72 height 40
type input "[DATE] 21:48"
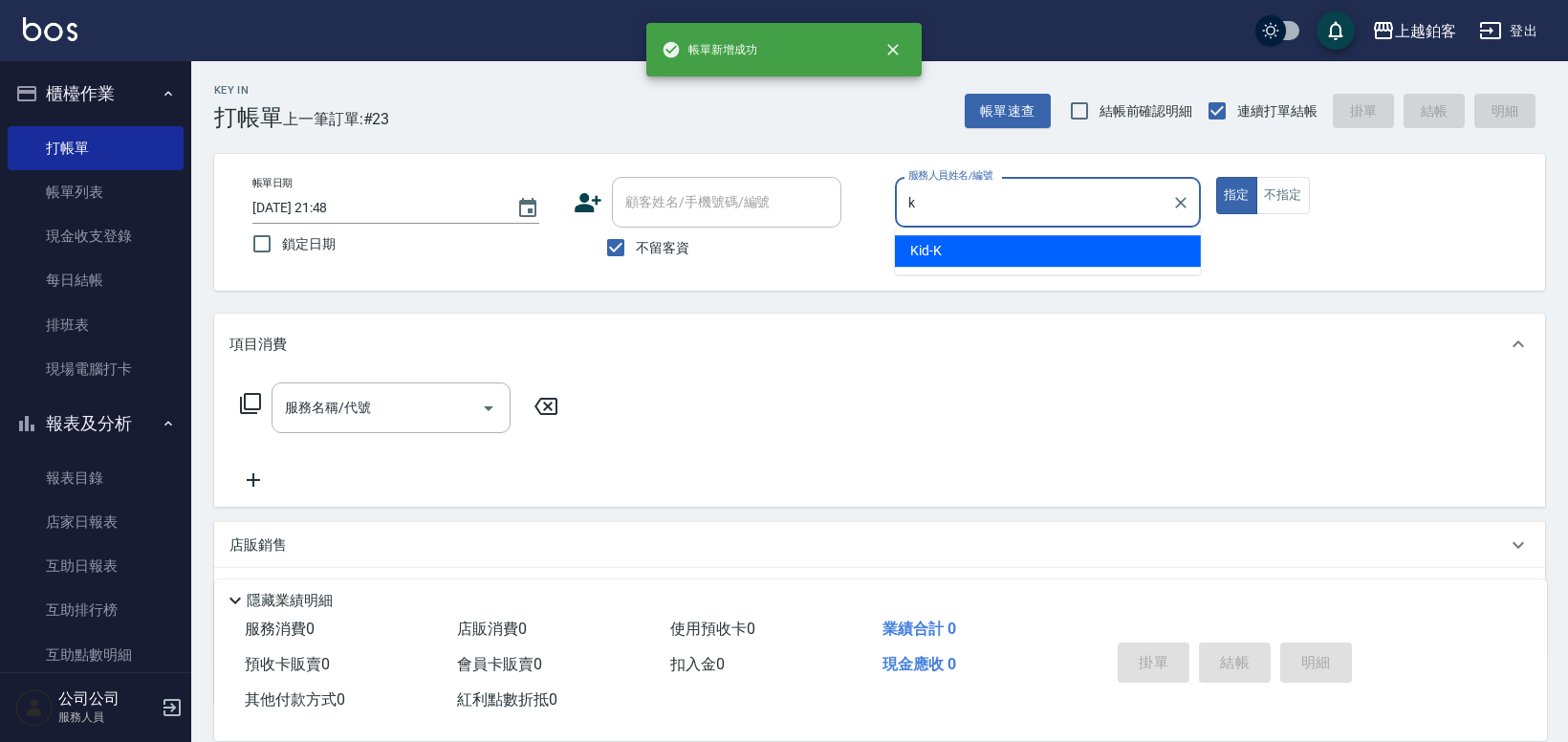
type input "Kid-K"
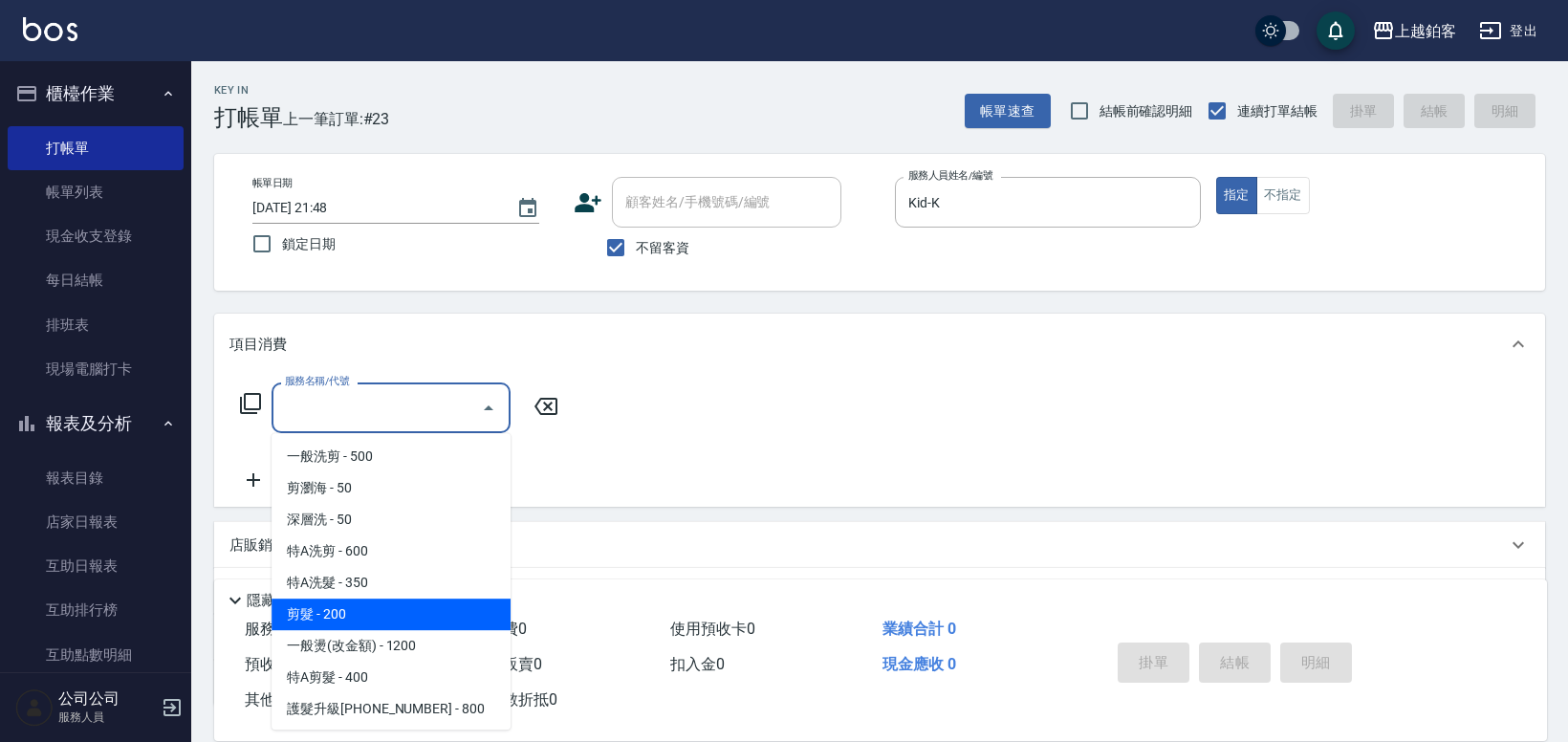
type input "剪髮(200)"
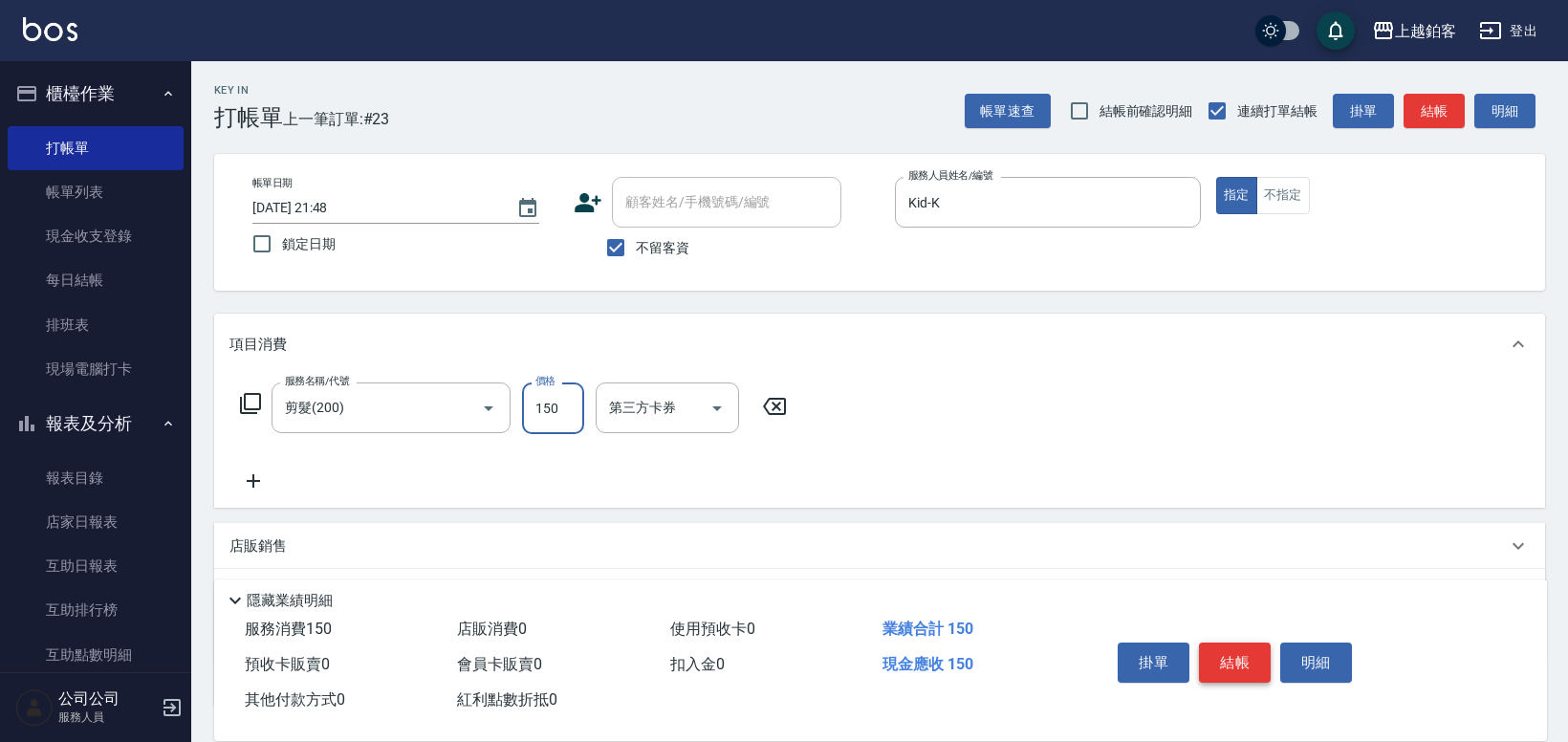
type input "150"
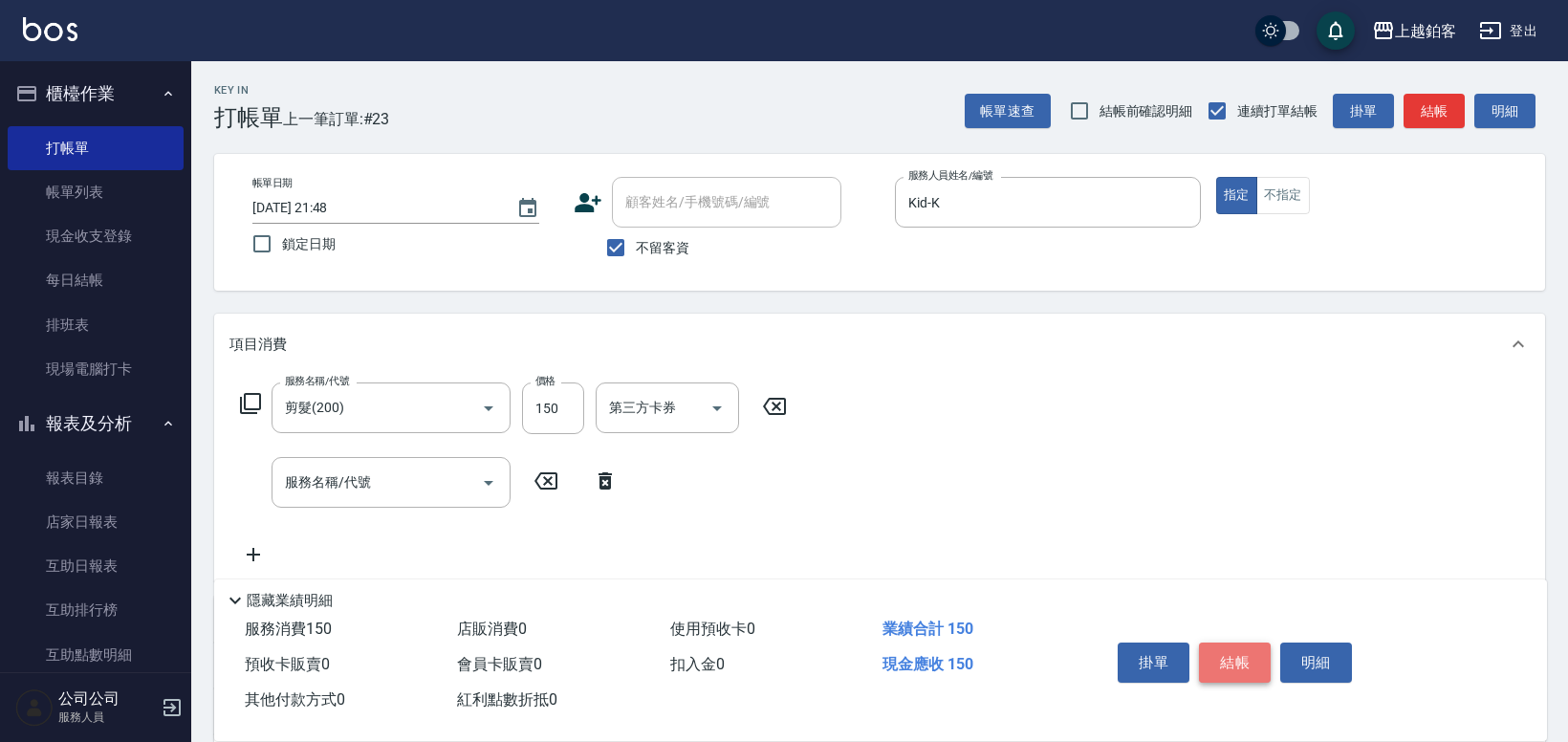
click at [1212, 652] on button "結帳" at bounding box center [1234, 662] width 72 height 40
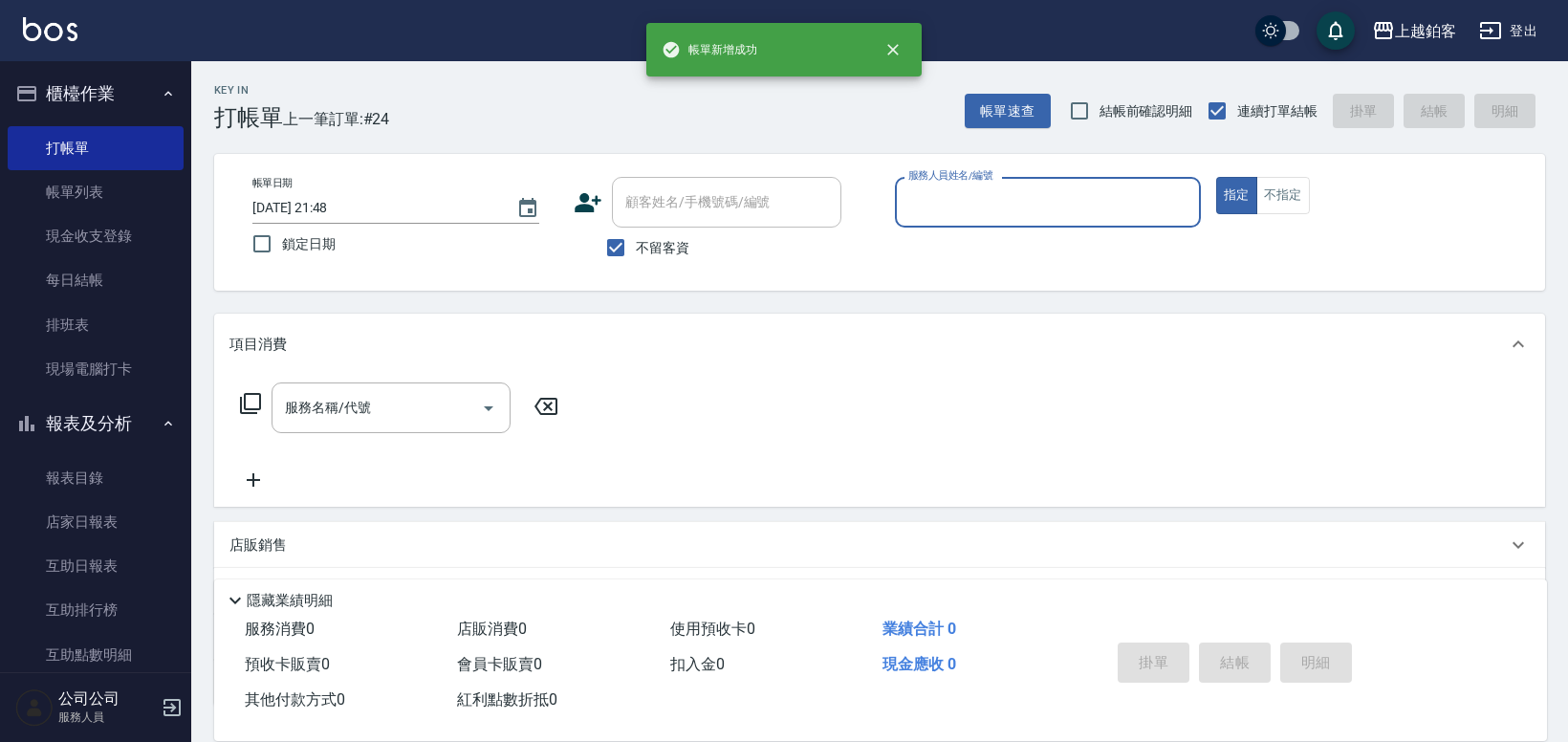
type input "j"
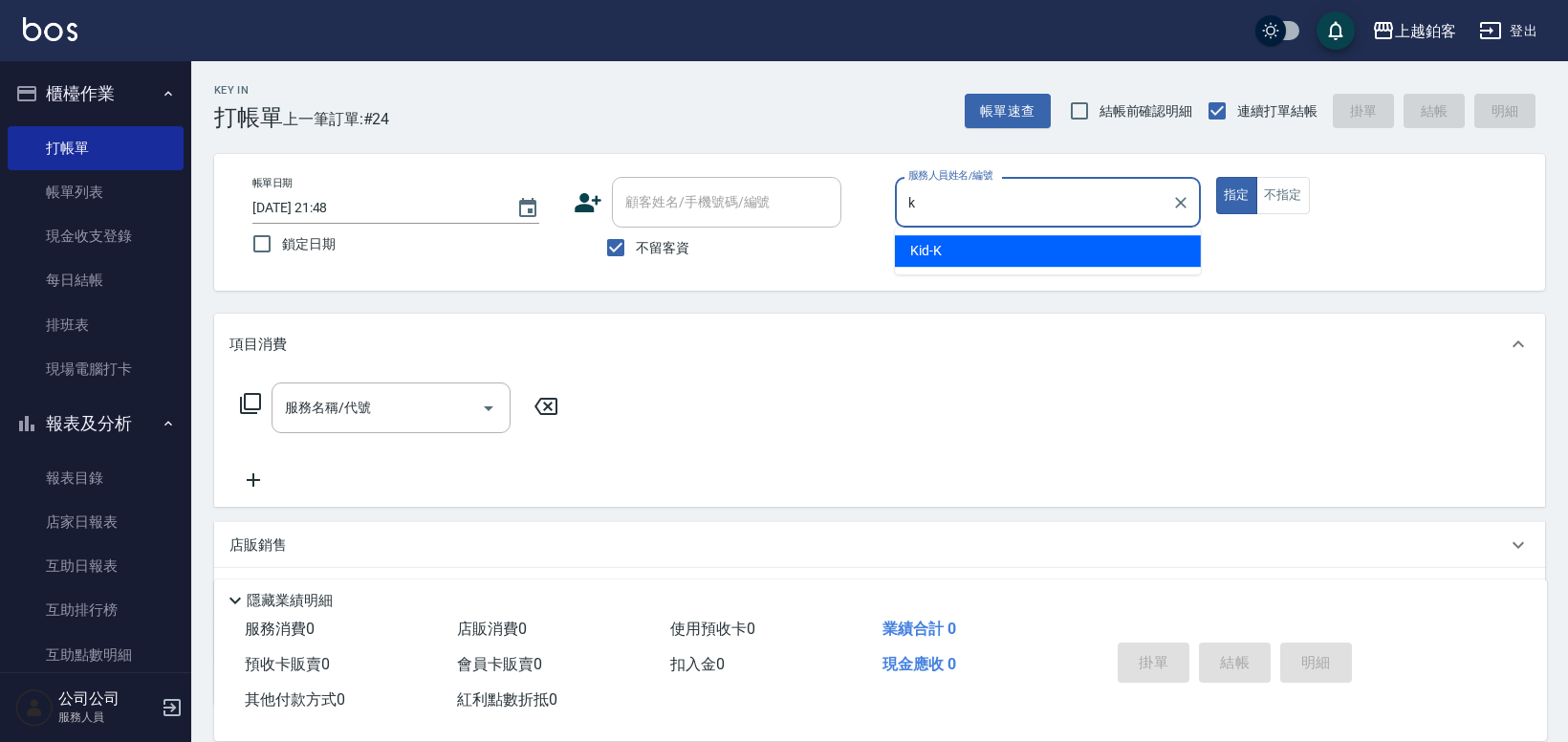
type input "Kid-K"
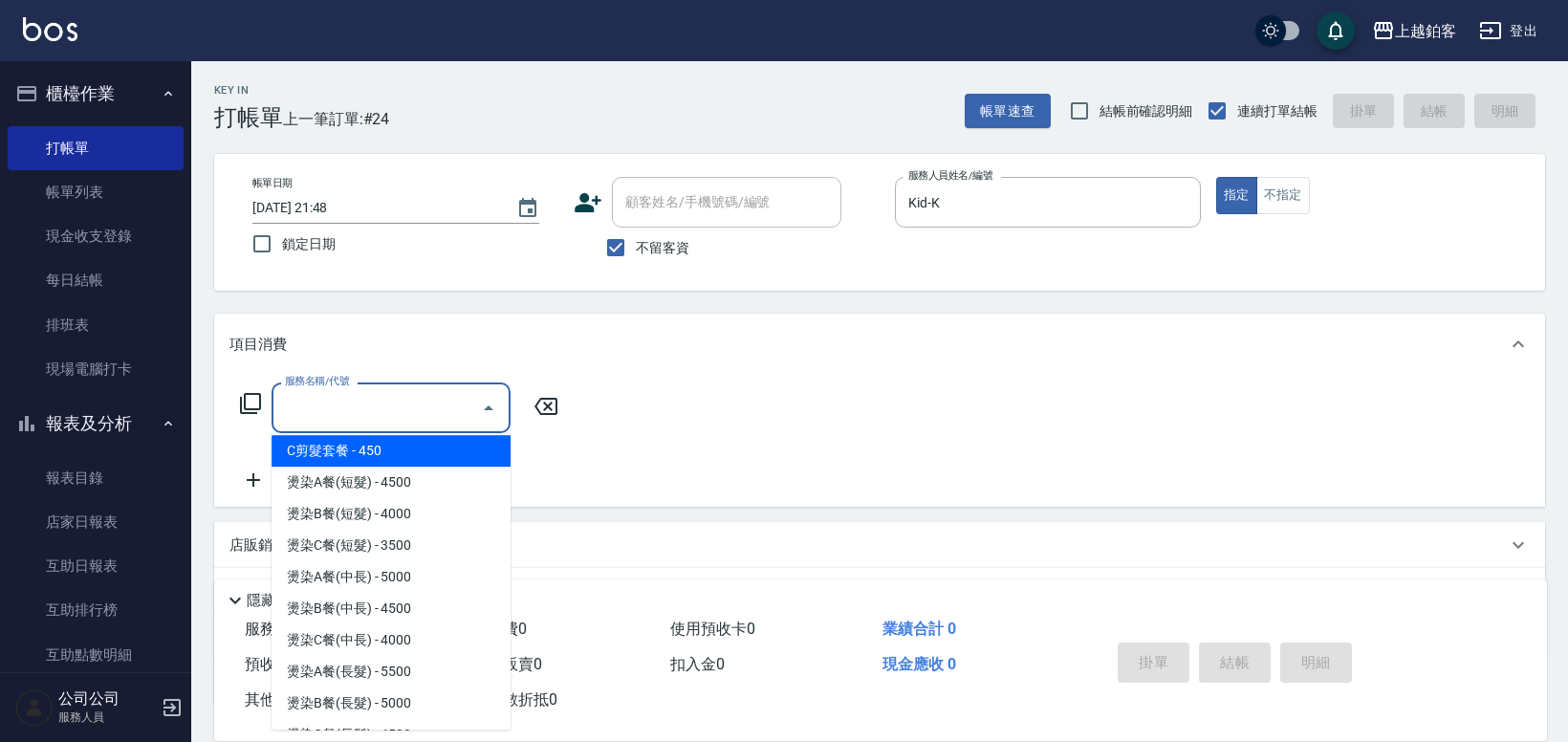
scroll to position [1078, 0]
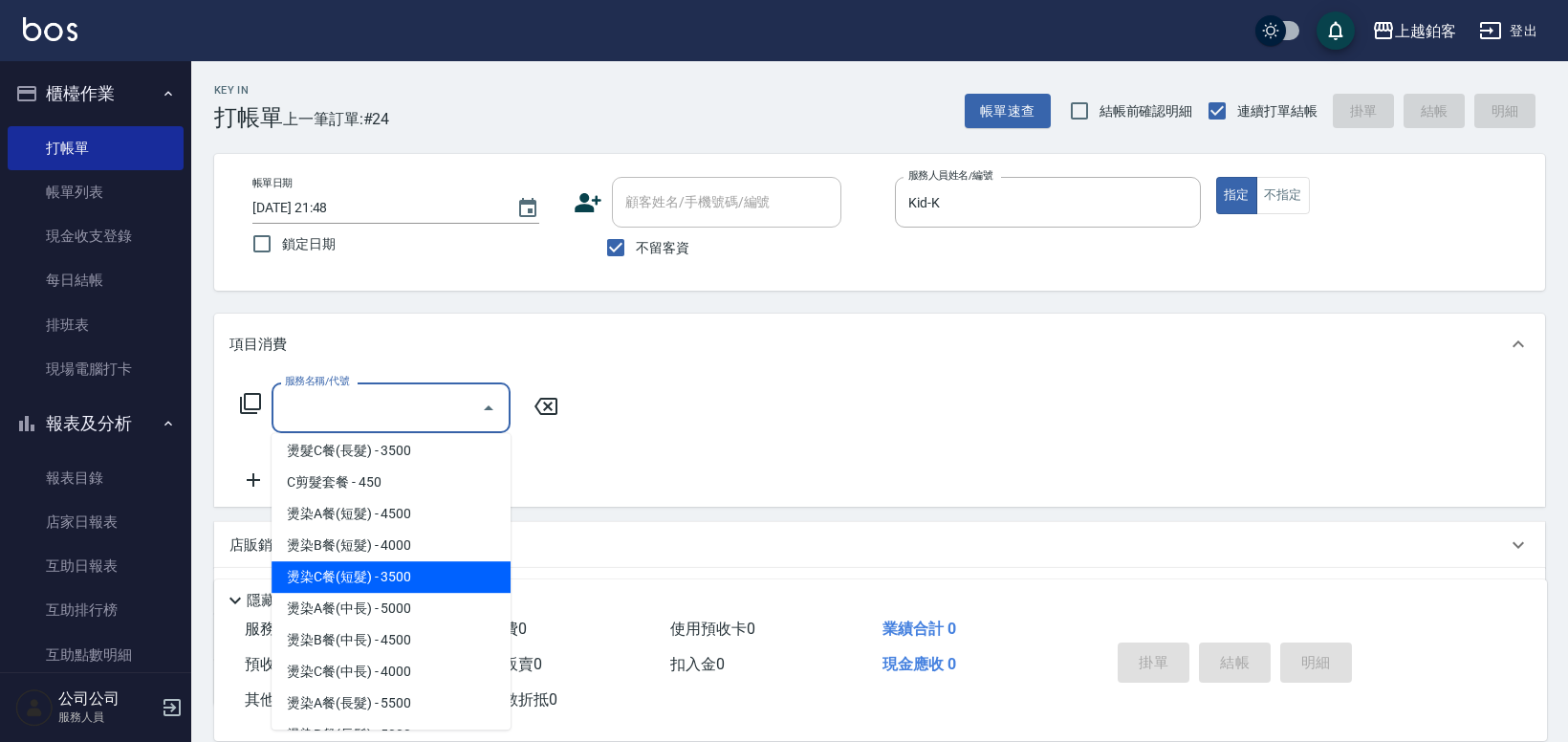
type input "燙染C餐(短髮)(3203)"
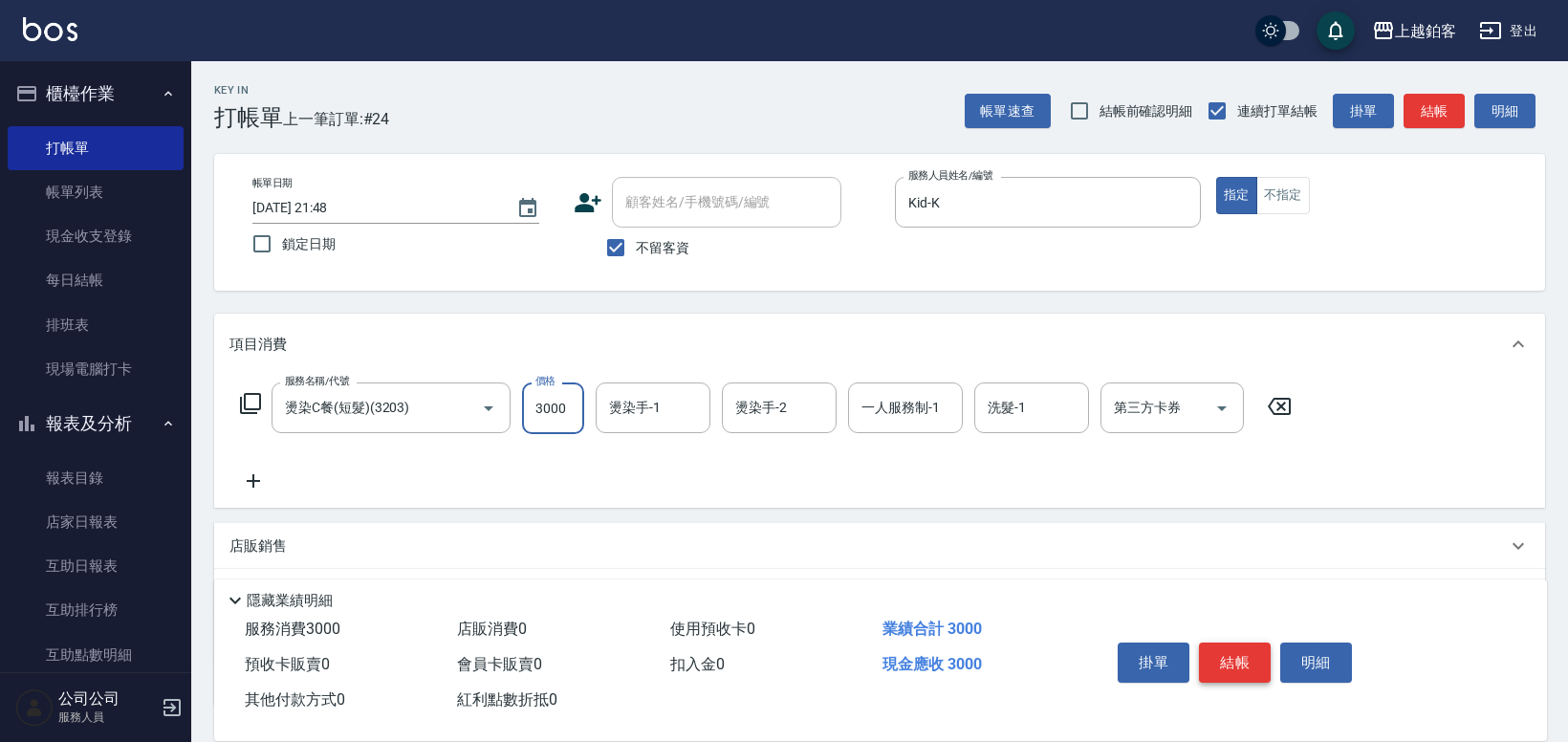
type input "3000"
type input "芯如-50"
type input "Kid-K"
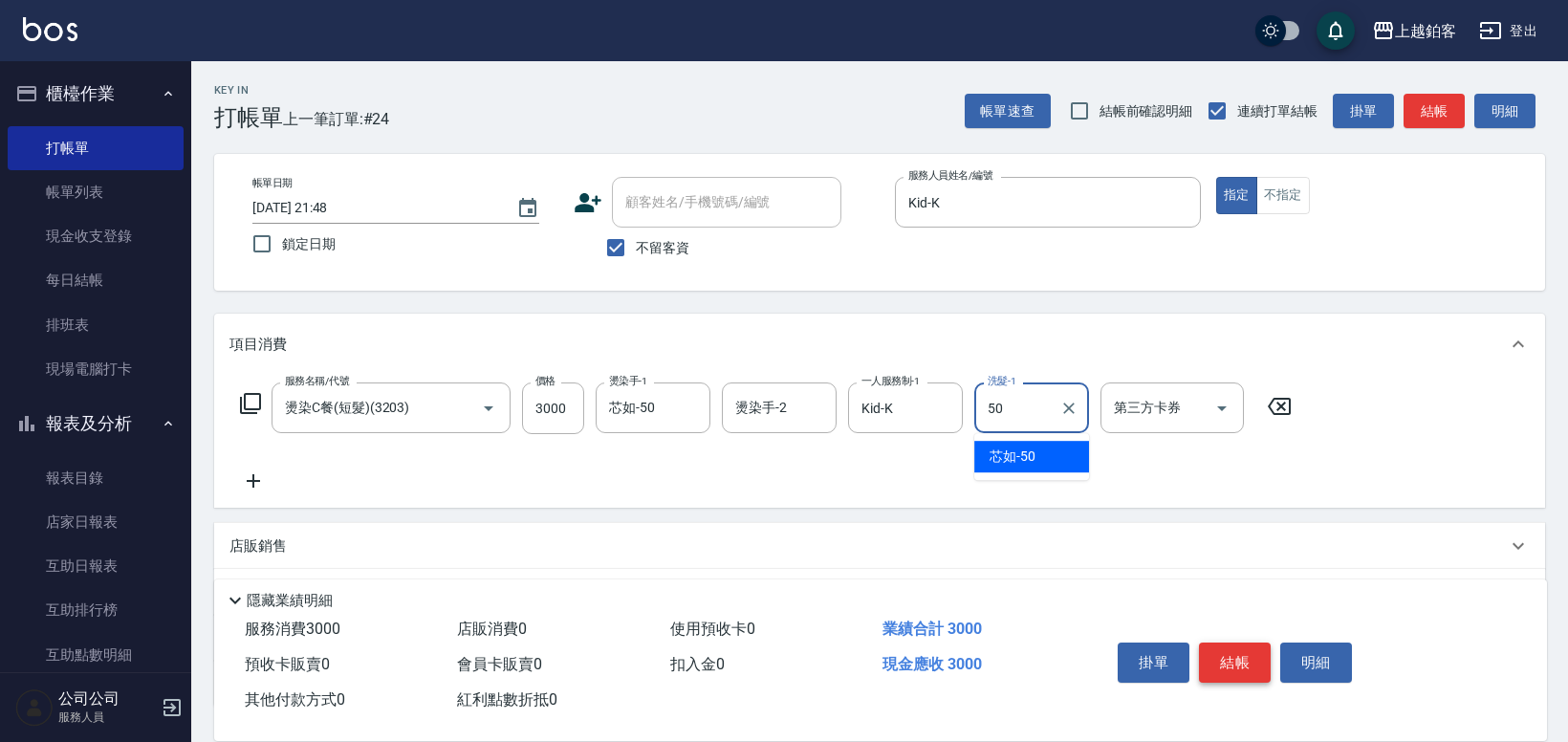
type input "芯如-50"
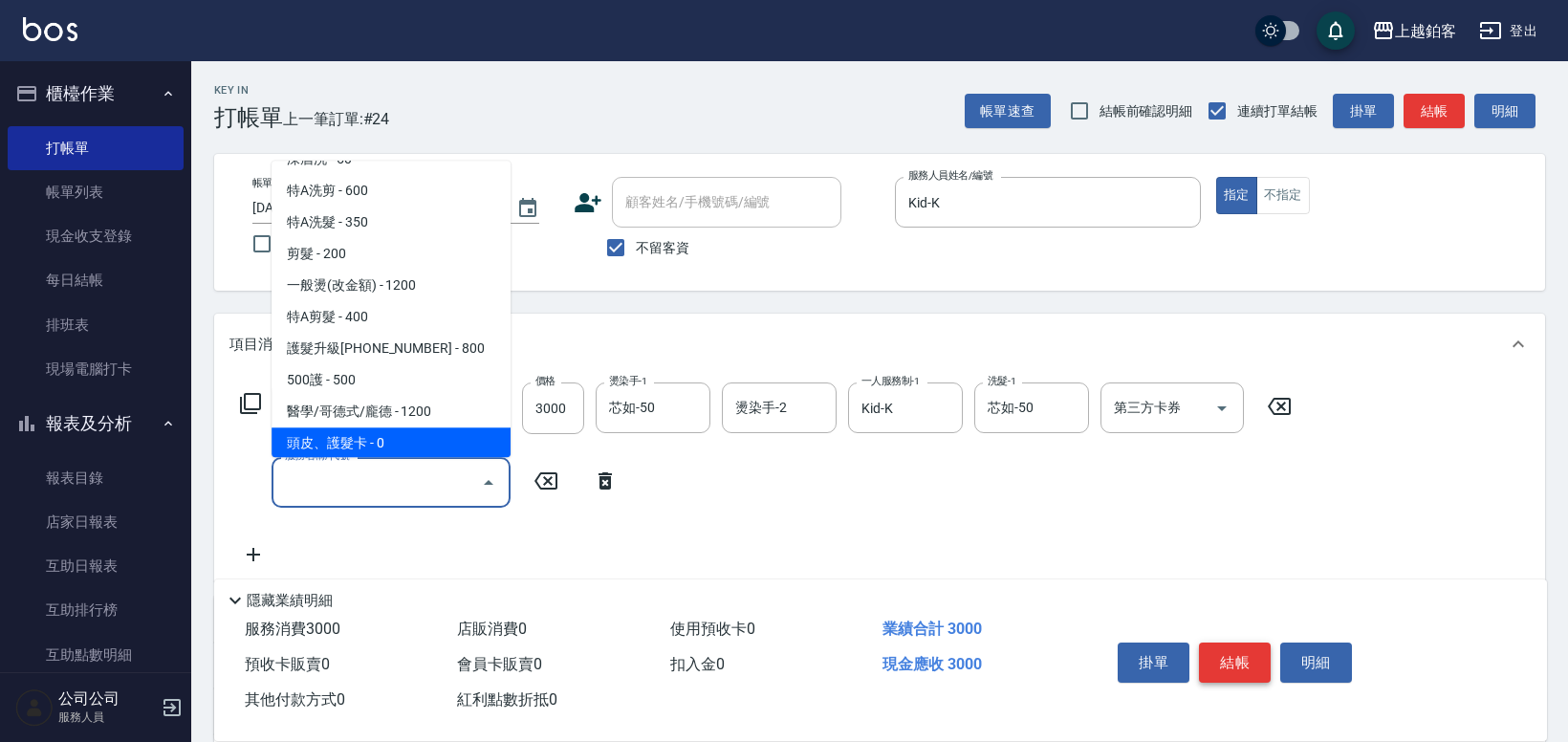
scroll to position [120, 0]
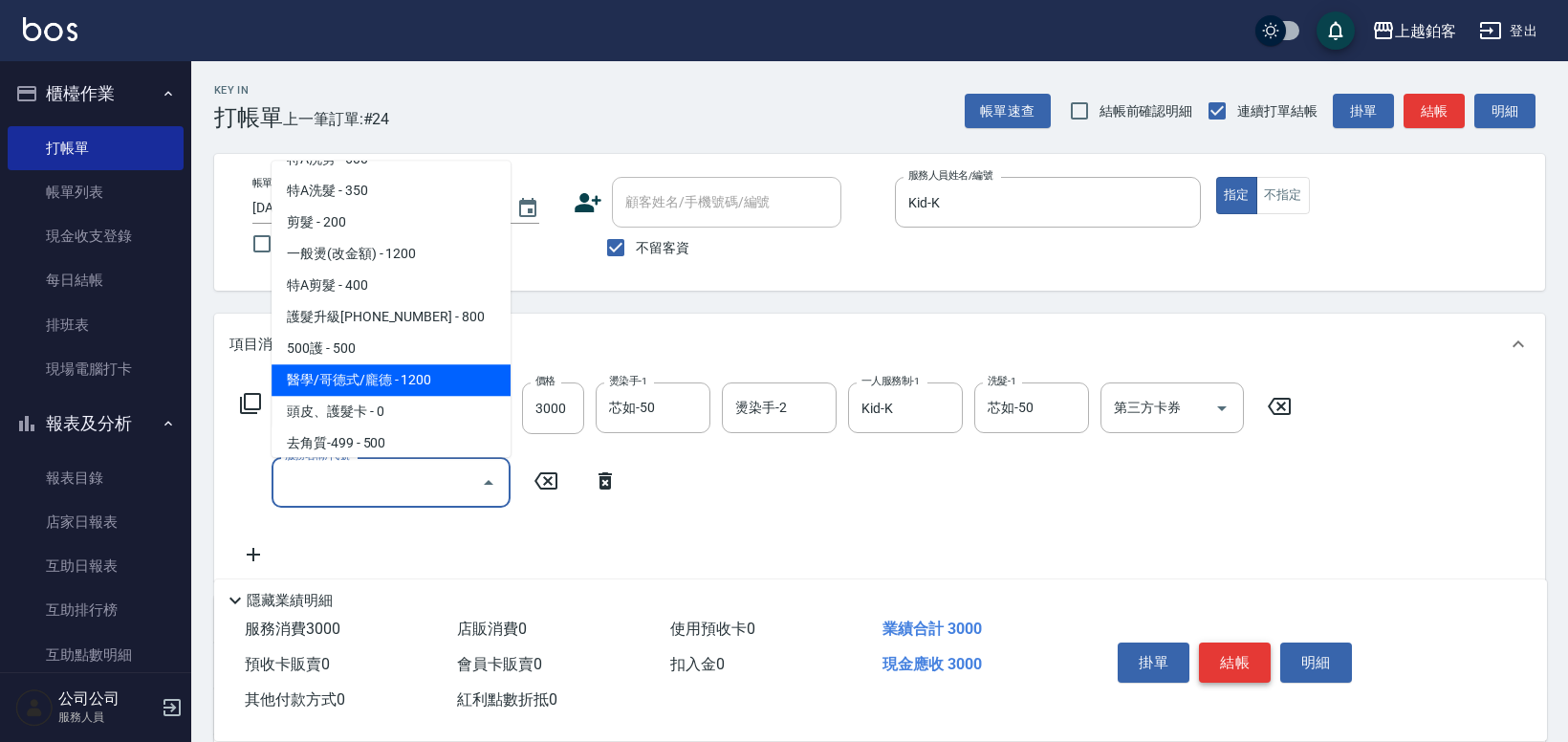
type input "醫學/哥德式/龐德(417)"
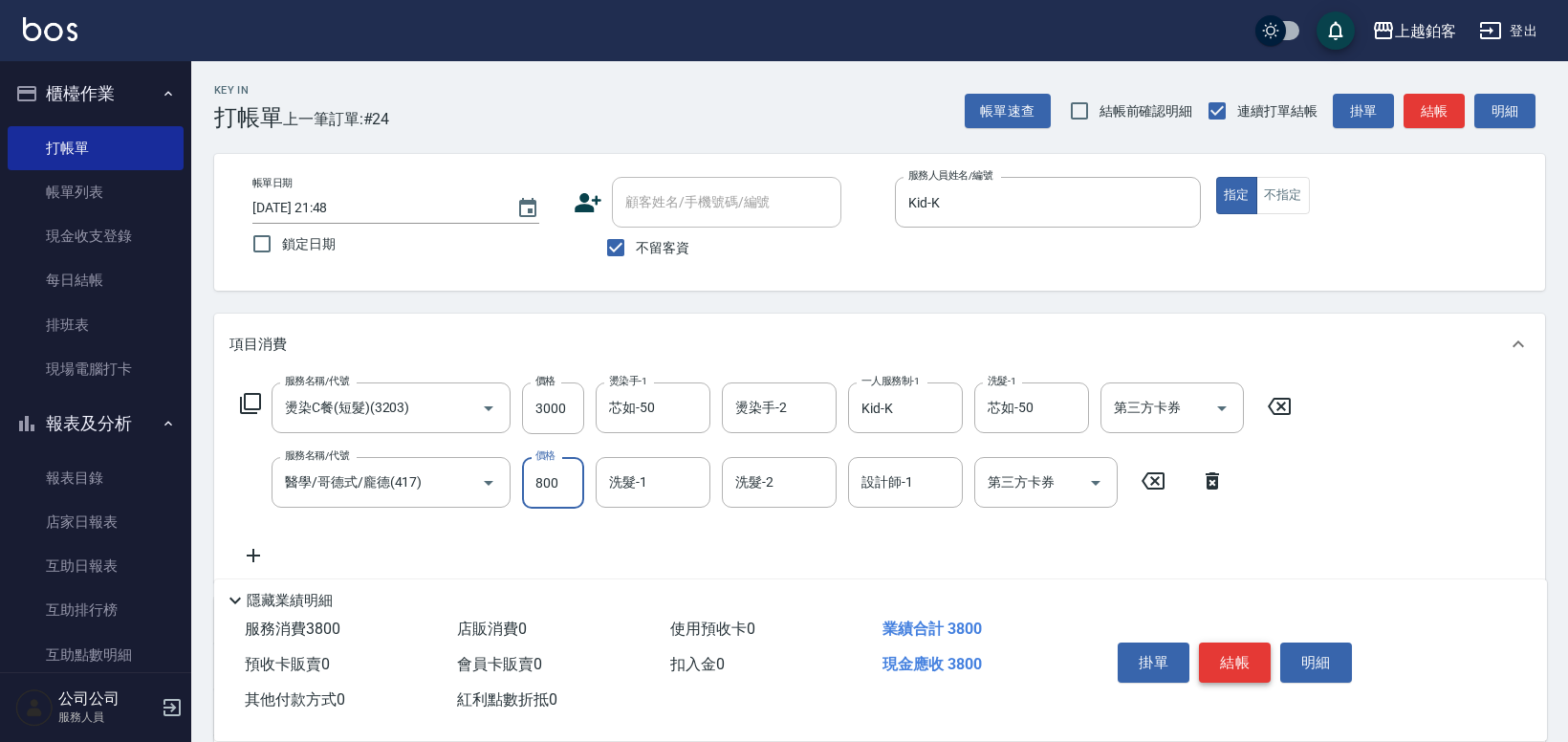
type input "800"
type input "芯如-50"
type input "Kid-K"
click at [1227, 653] on button "結帳" at bounding box center [1234, 662] width 72 height 40
type input "[DATE] 21:49"
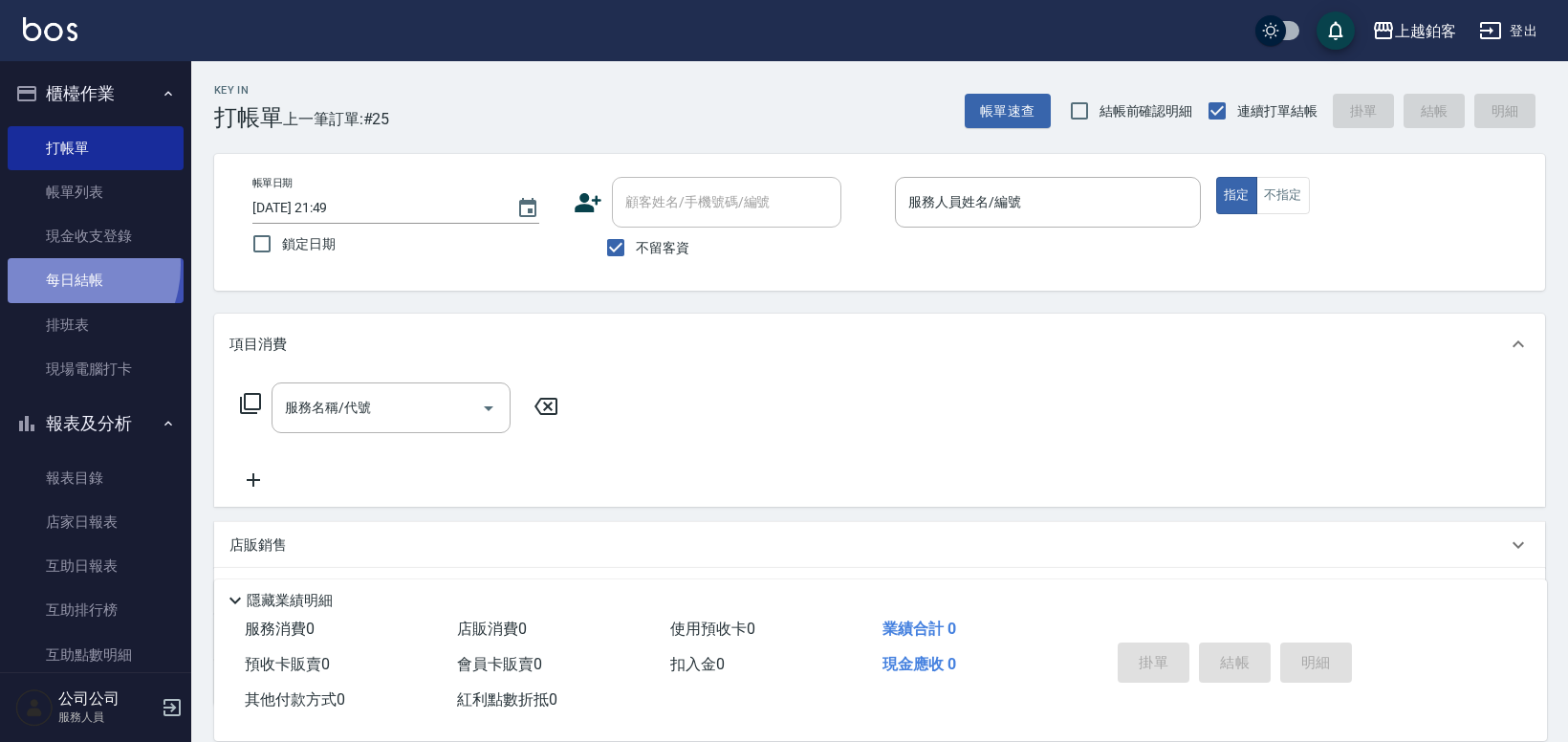
click at [58, 265] on link "每日結帳" at bounding box center [96, 280] width 176 height 44
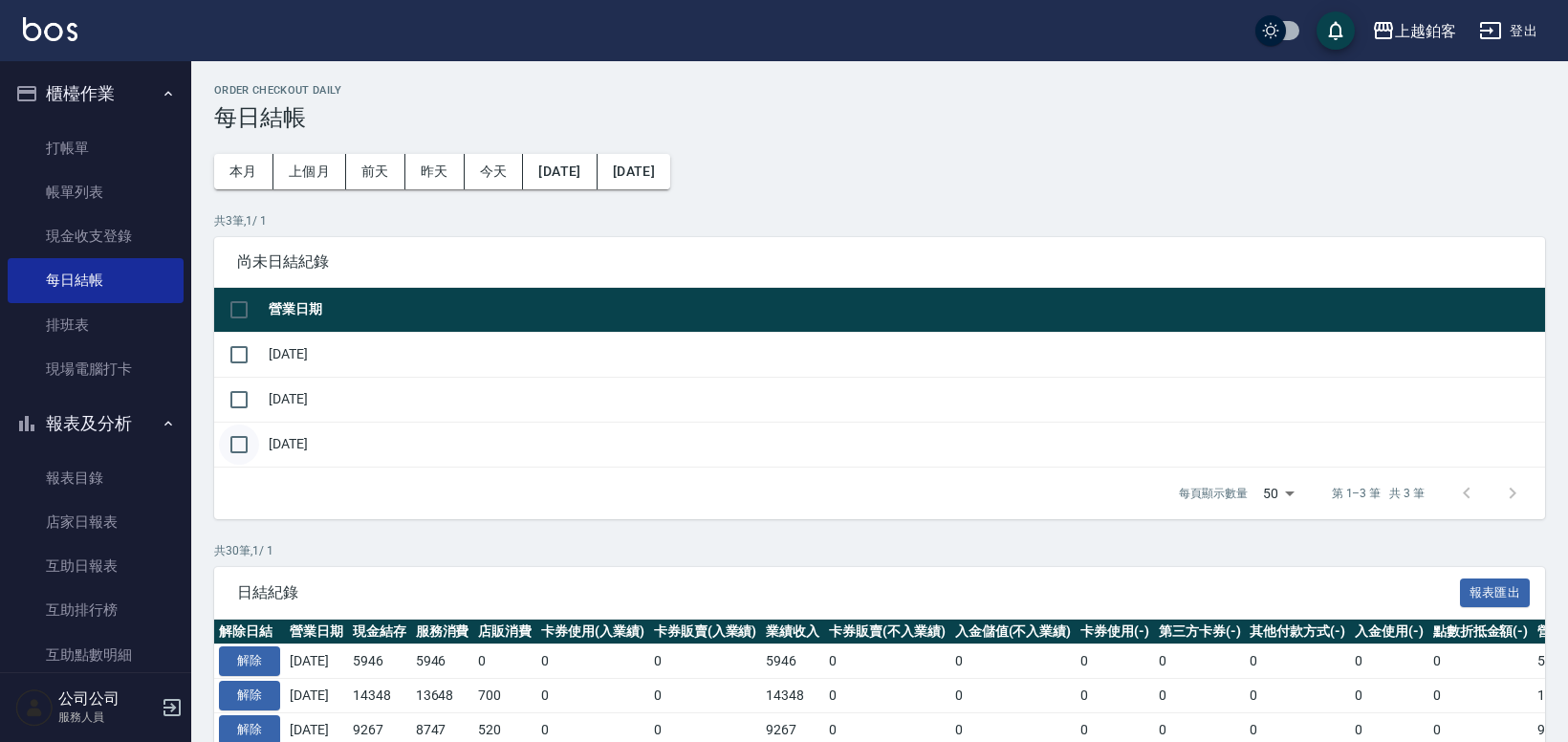
click at [249, 444] on input "checkbox" at bounding box center [239, 445] width 40 height 40
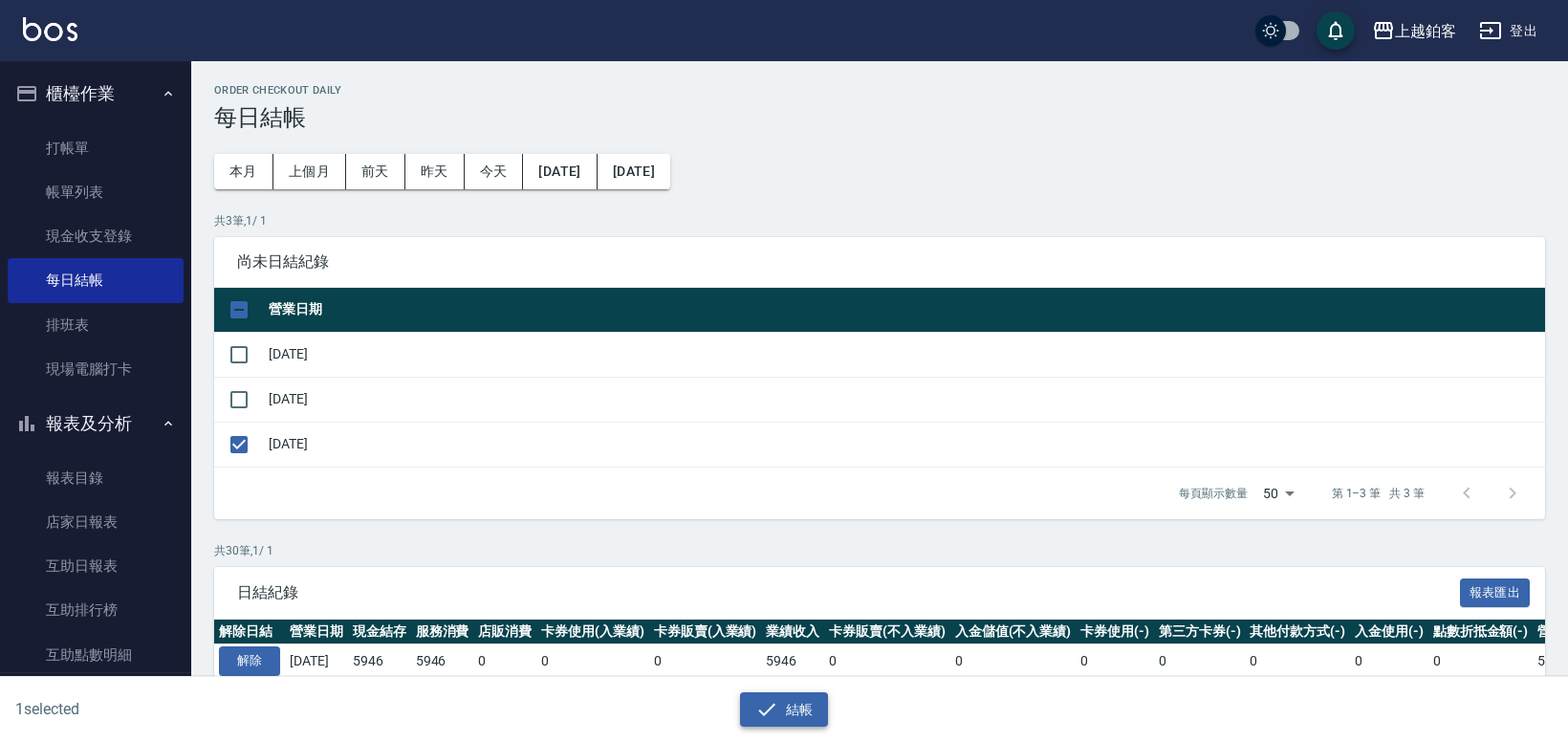
click at [816, 703] on button "結帳" at bounding box center [784, 709] width 89 height 35
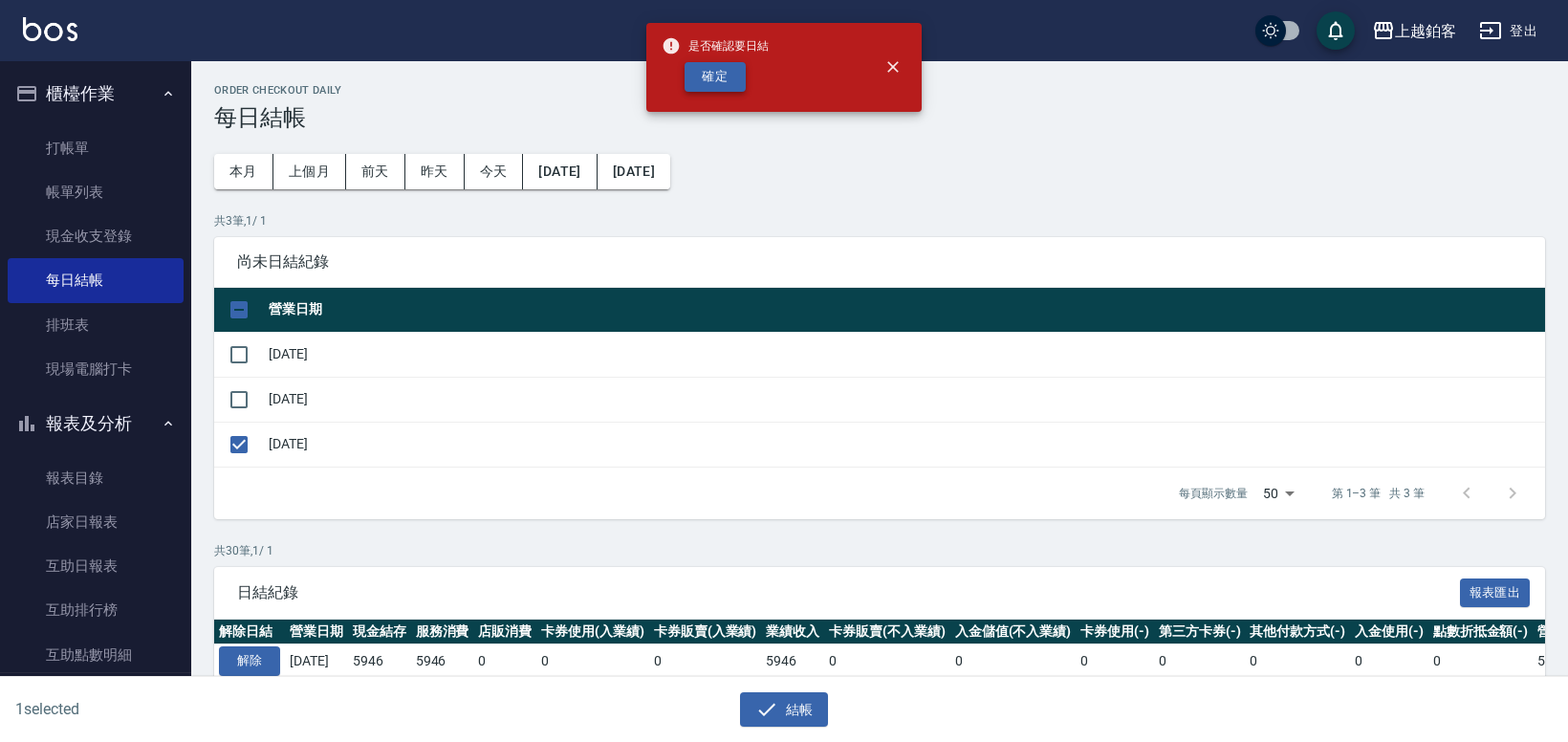
click at [718, 74] on button "確定" at bounding box center [715, 77] width 61 height 30
checkbox input "false"
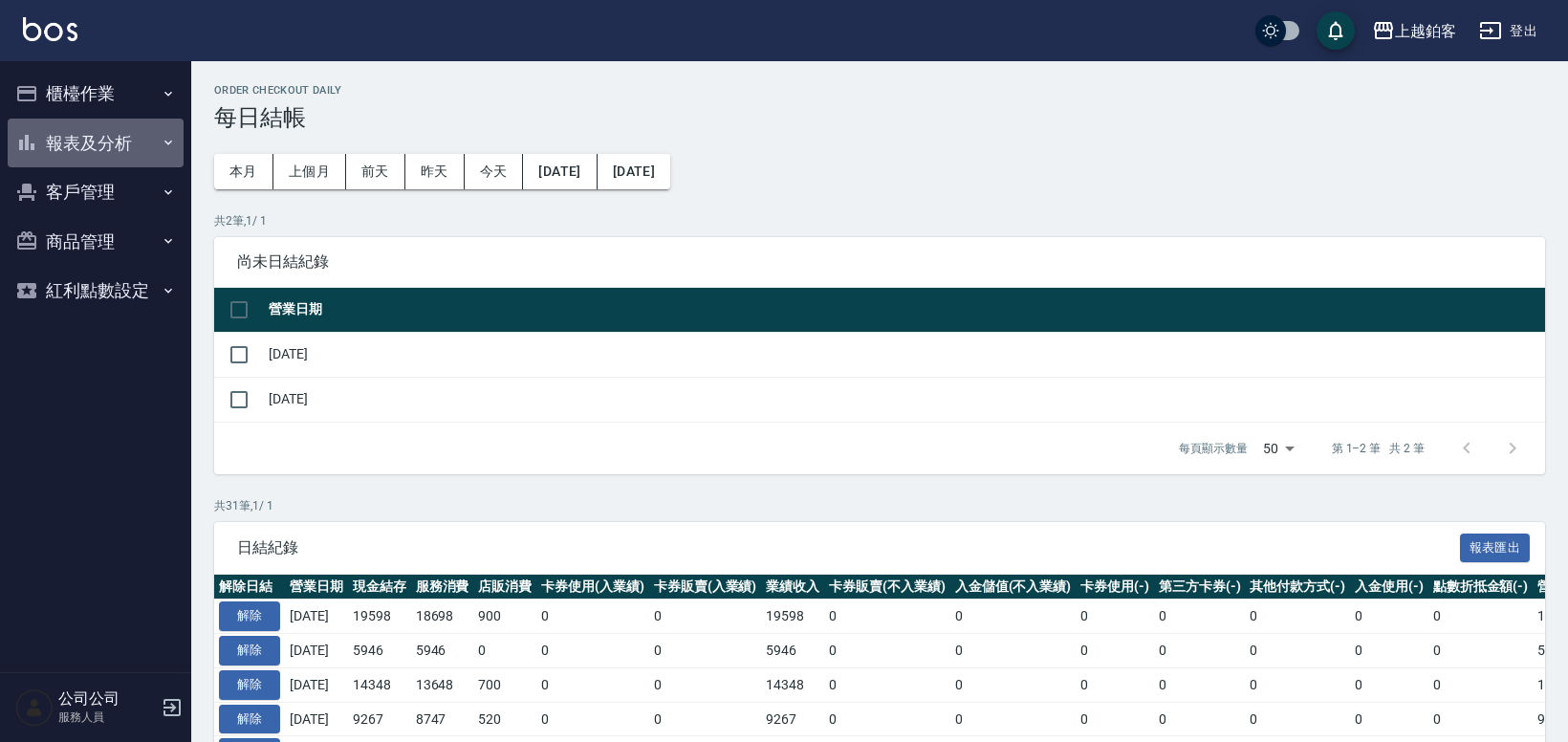
click at [103, 149] on button "報表及分析" at bounding box center [96, 144] width 176 height 50
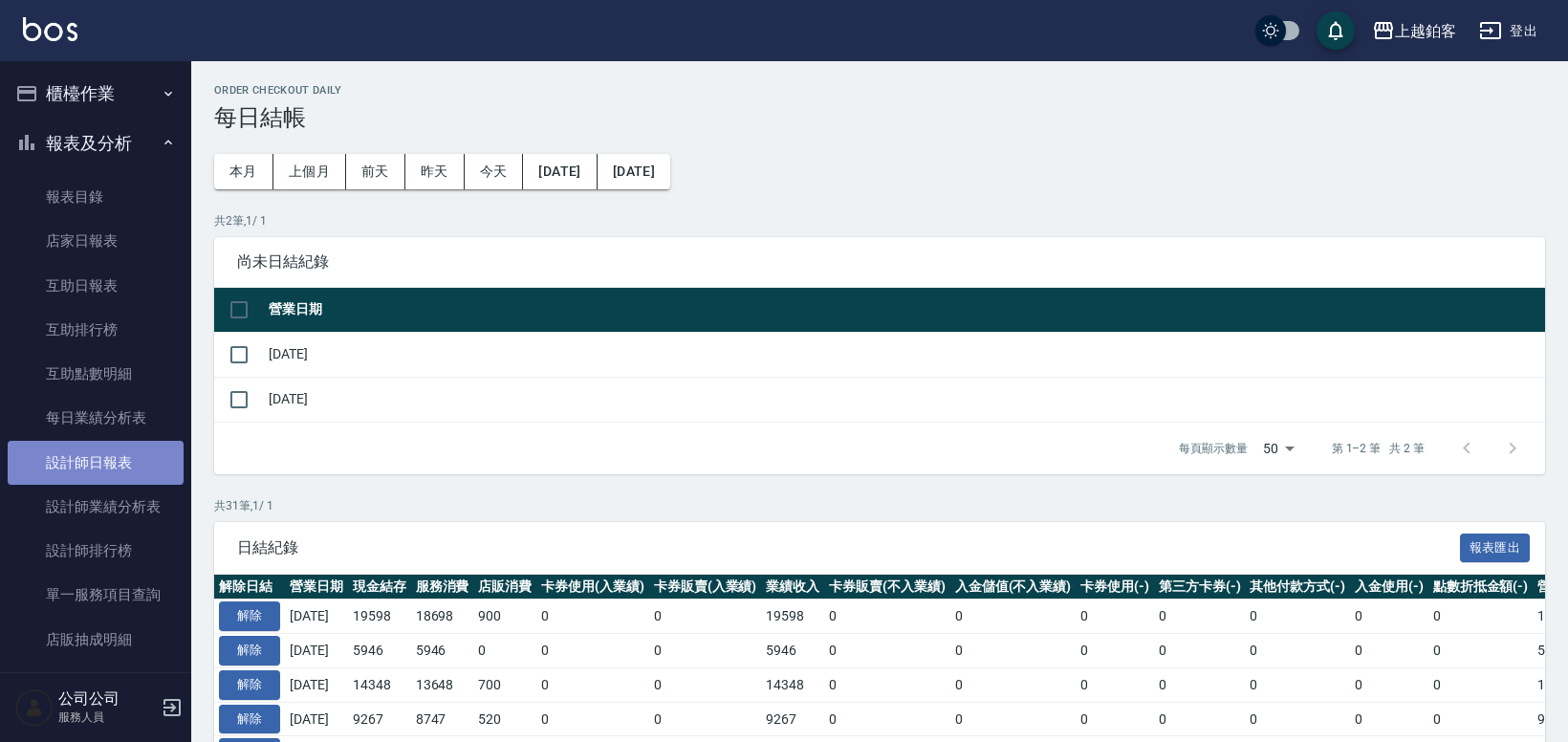
click at [95, 458] on link "設計師日報表" at bounding box center [96, 463] width 176 height 44
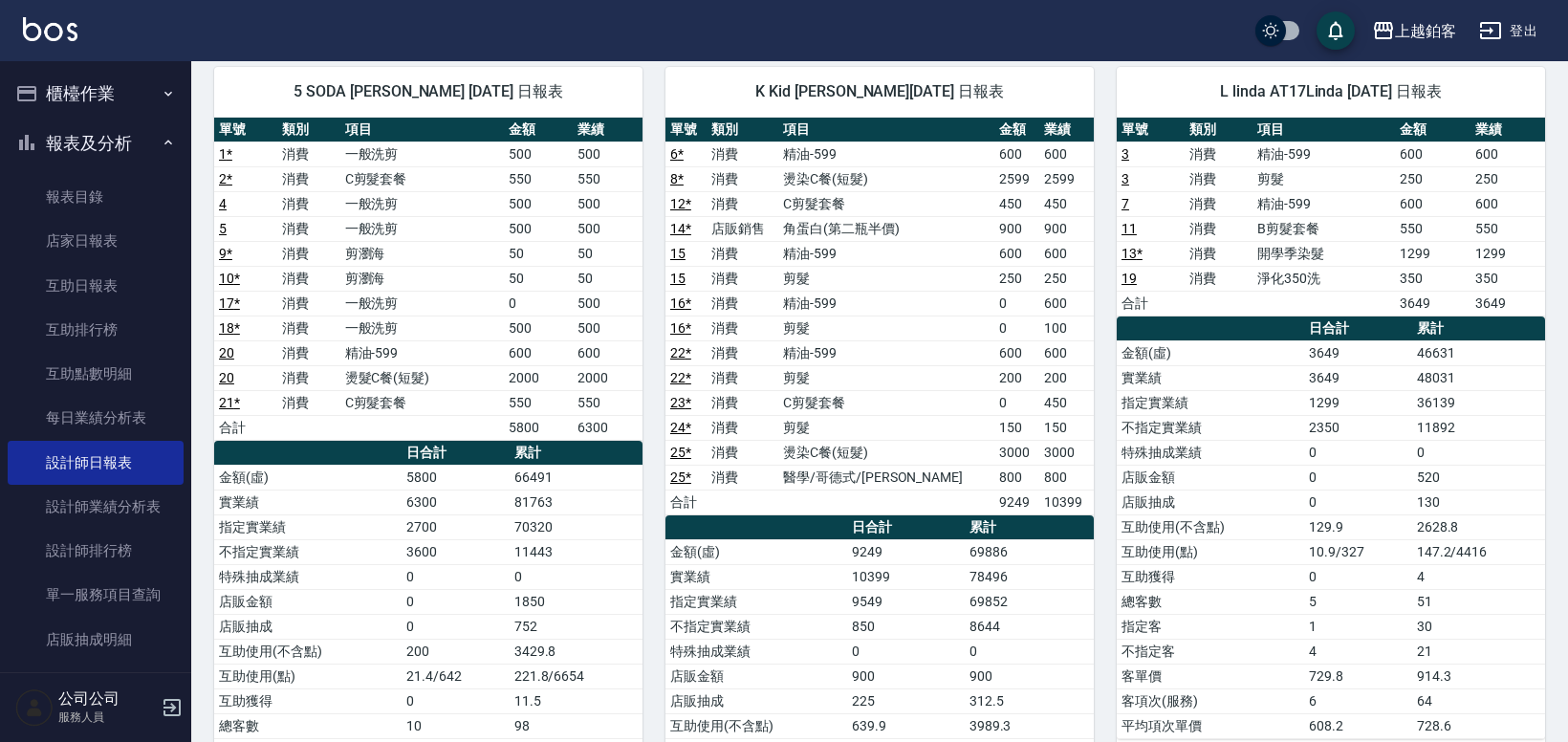
scroll to position [152, 0]
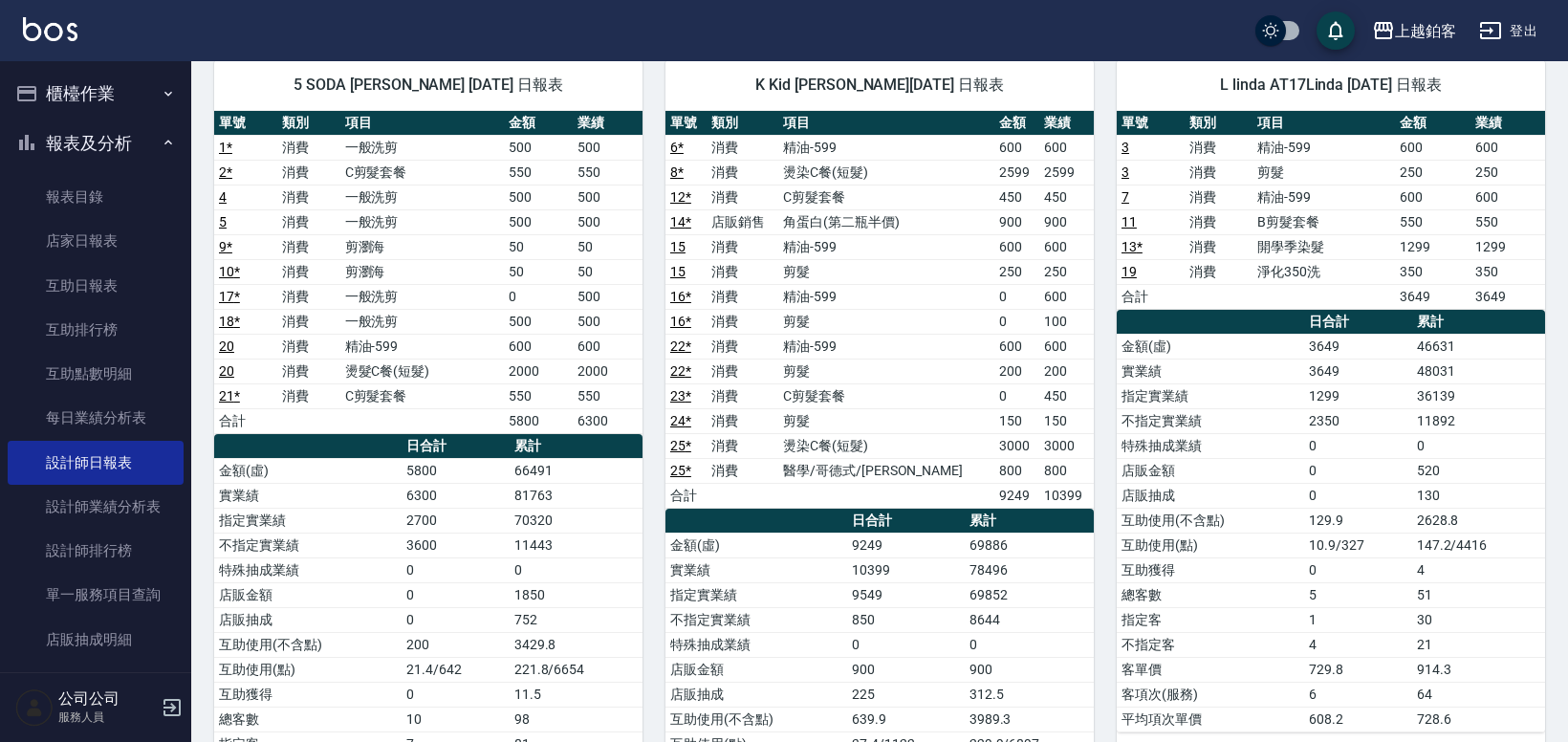
click at [311, 325] on td "消費" at bounding box center [309, 321] width 63 height 25
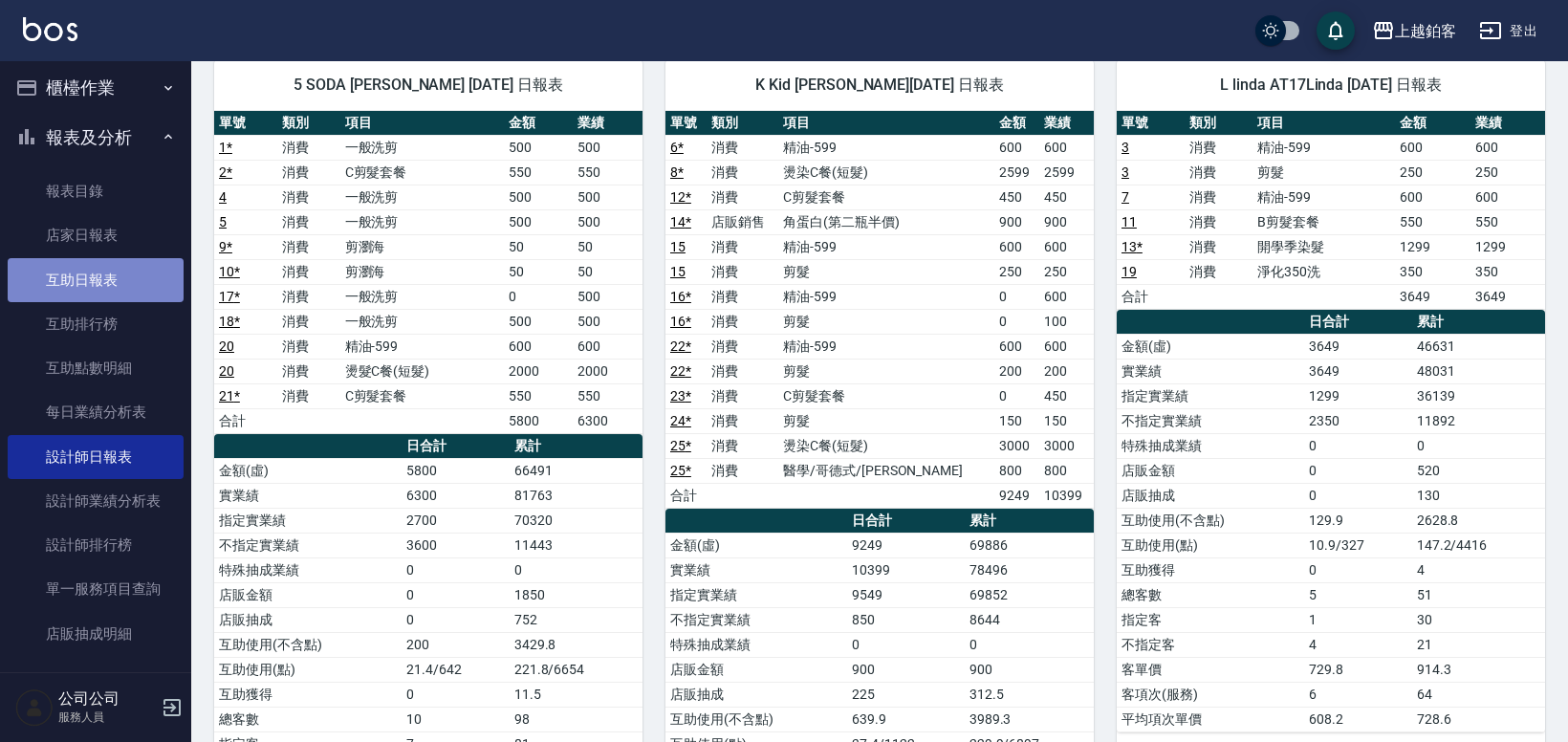
scroll to position [1, 0]
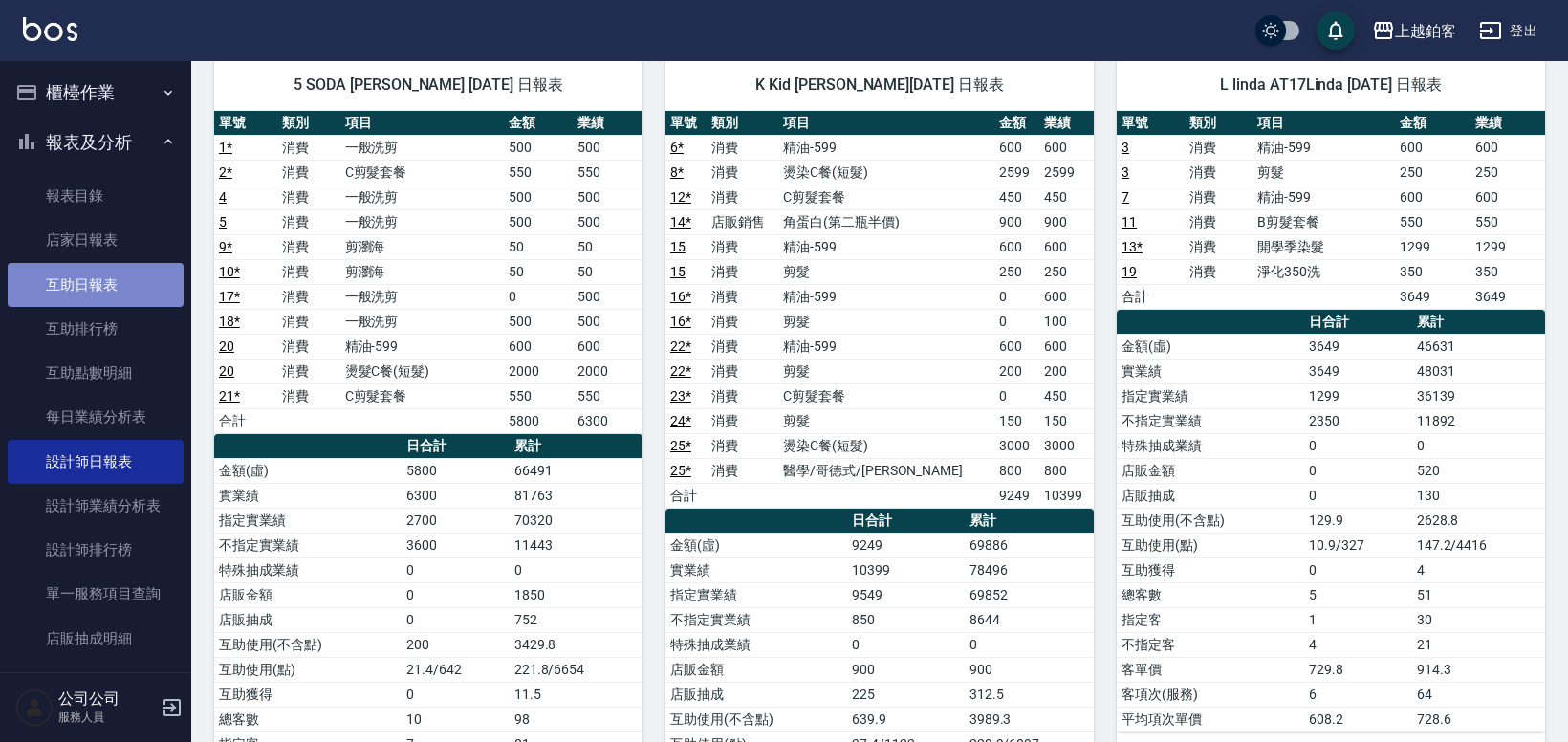
click at [126, 274] on link "互助日報表" at bounding box center [96, 285] width 176 height 44
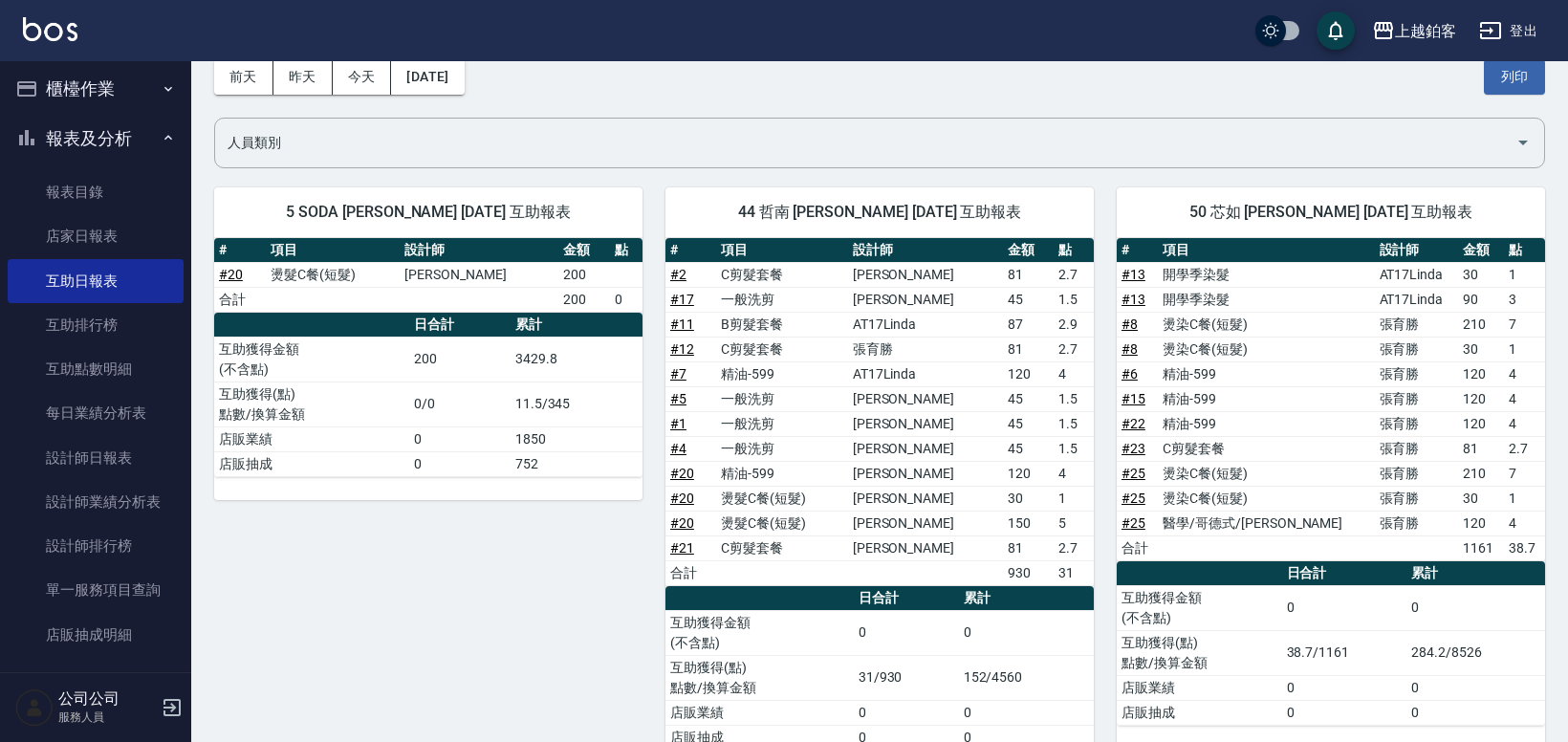
scroll to position [115, 0]
